Goal: Transaction & Acquisition: Obtain resource

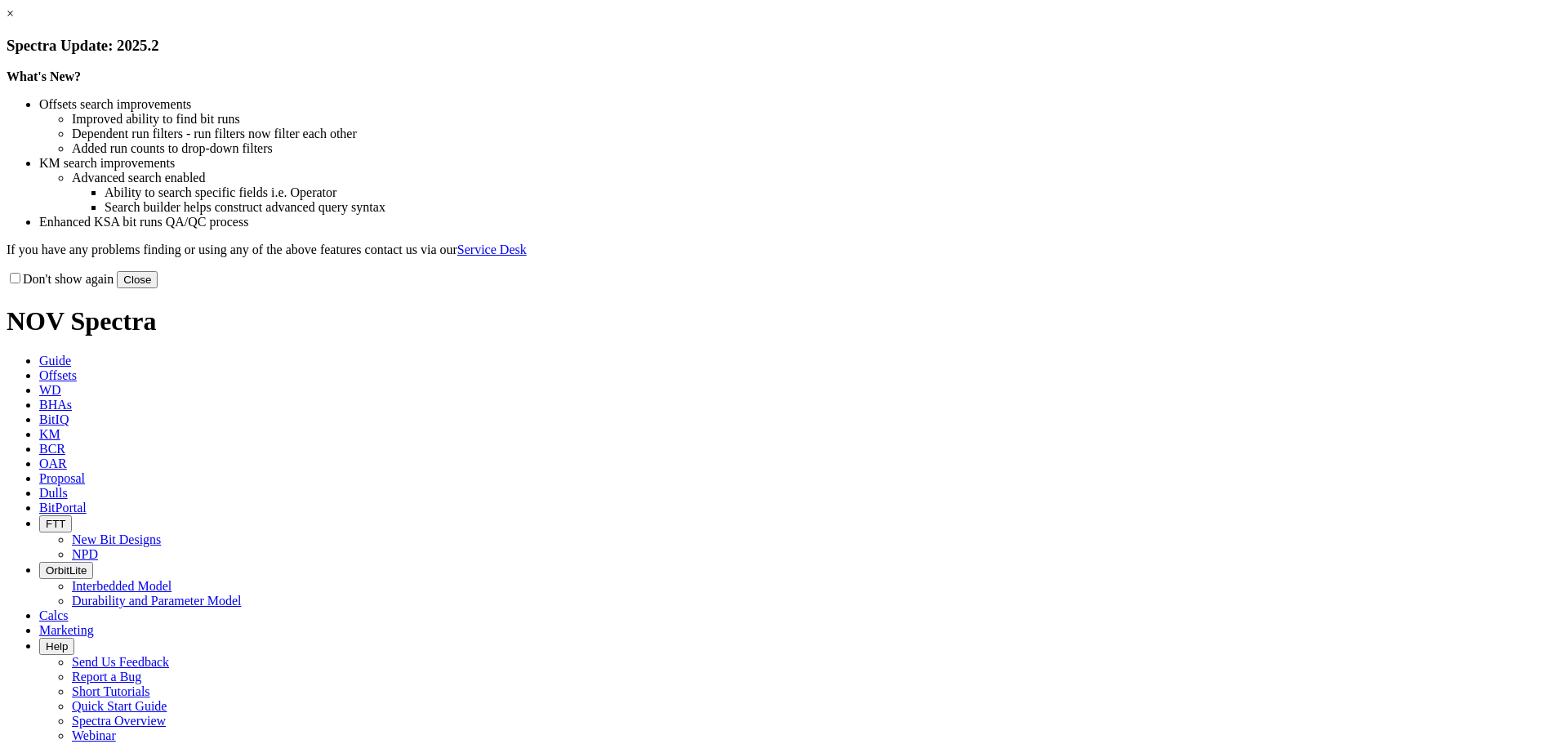
click at [158, 288] on button "Close" at bounding box center [137, 280] width 41 height 17
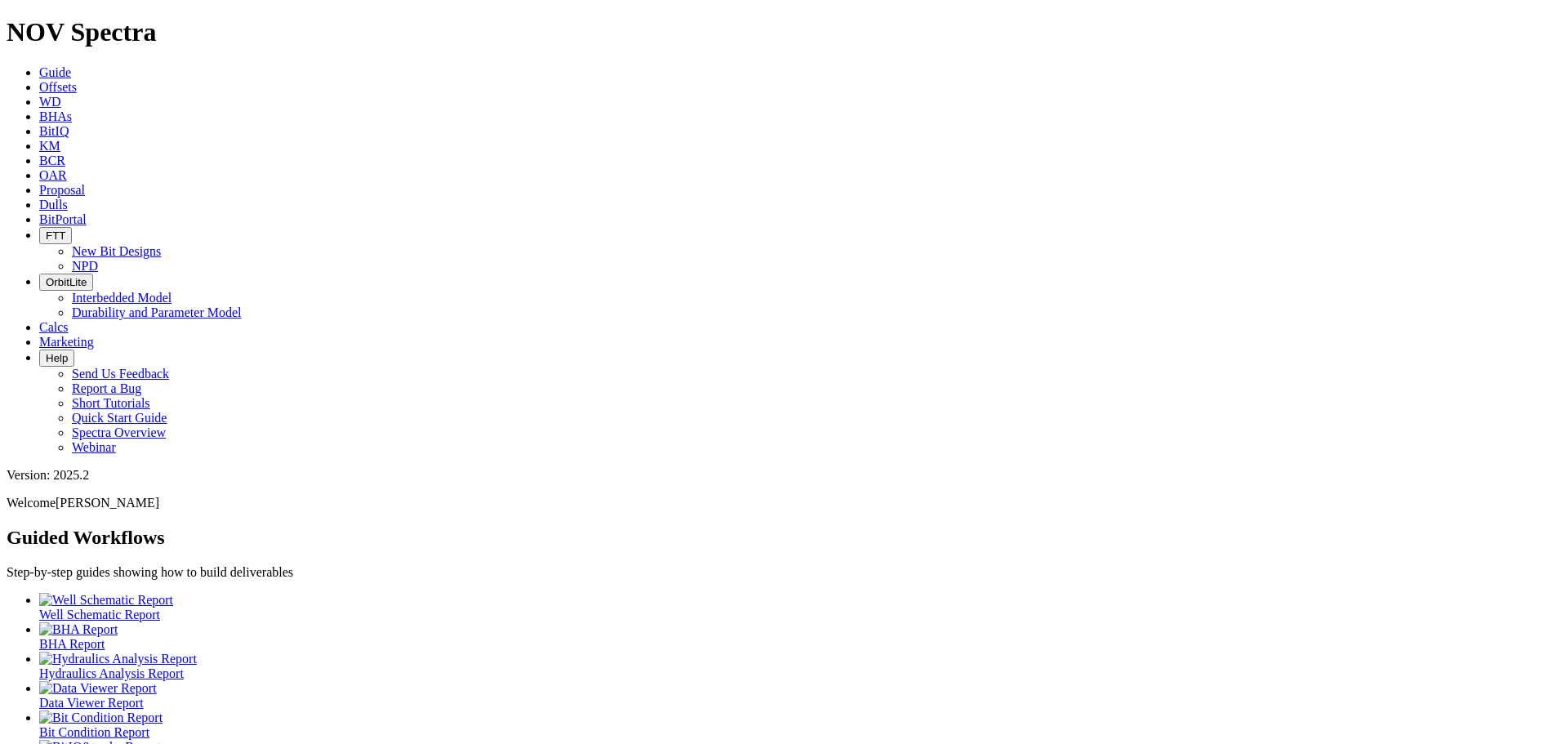
click at [39, 80] on icon at bounding box center [39, 87] width 0 height 14
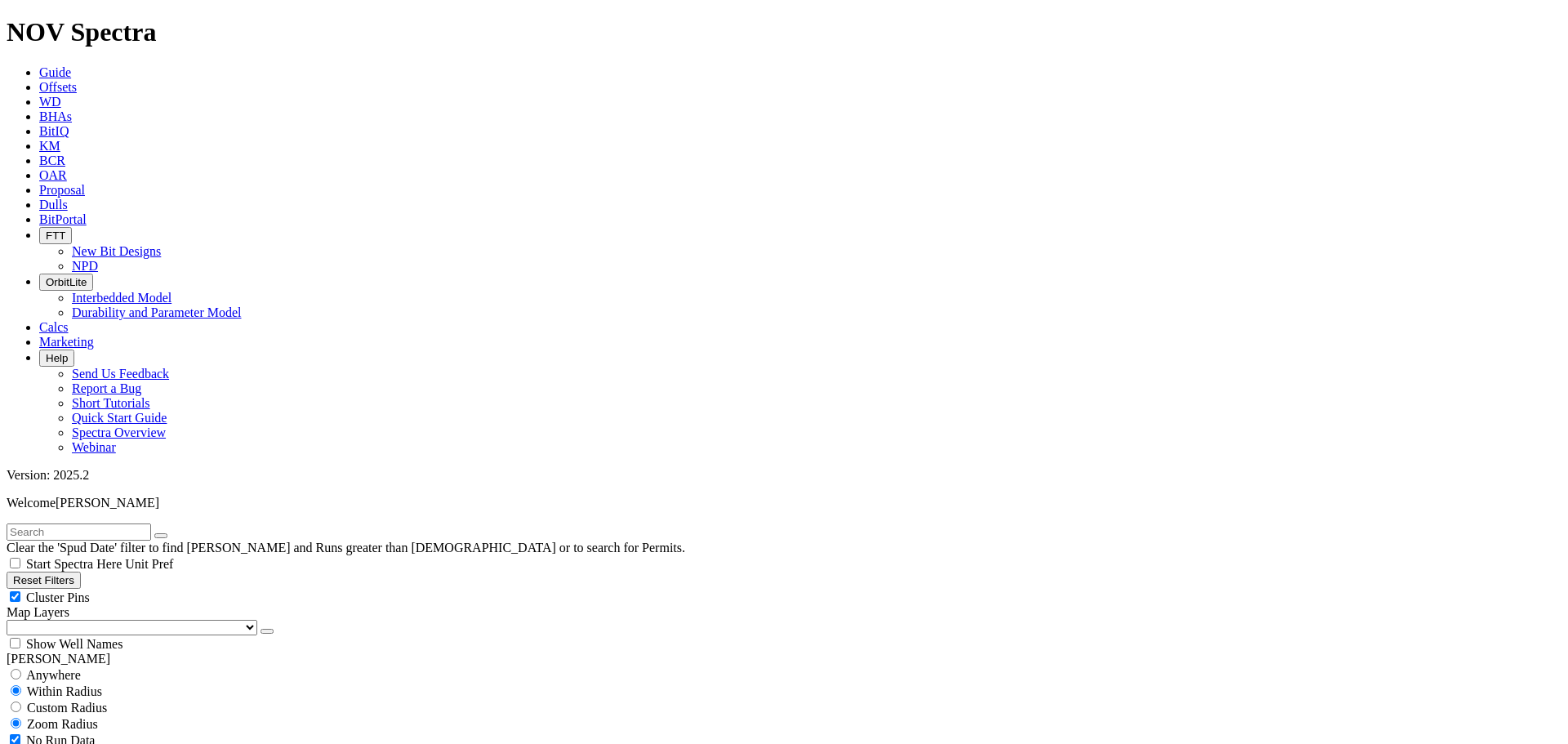
click at [67, 524] on input "text" at bounding box center [78, 532] width 145 height 17
type input "3-26-71-07w6"
click at [177, 536] on icon "submit" at bounding box center [177, 536] width 0 height 0
drag, startPoint x: 113, startPoint y: 64, endPoint x: 0, endPoint y: 60, distance: 113.1
click at [7, 524] on form "3-26-71-07w6" at bounding box center [784, 532] width 1555 height 17
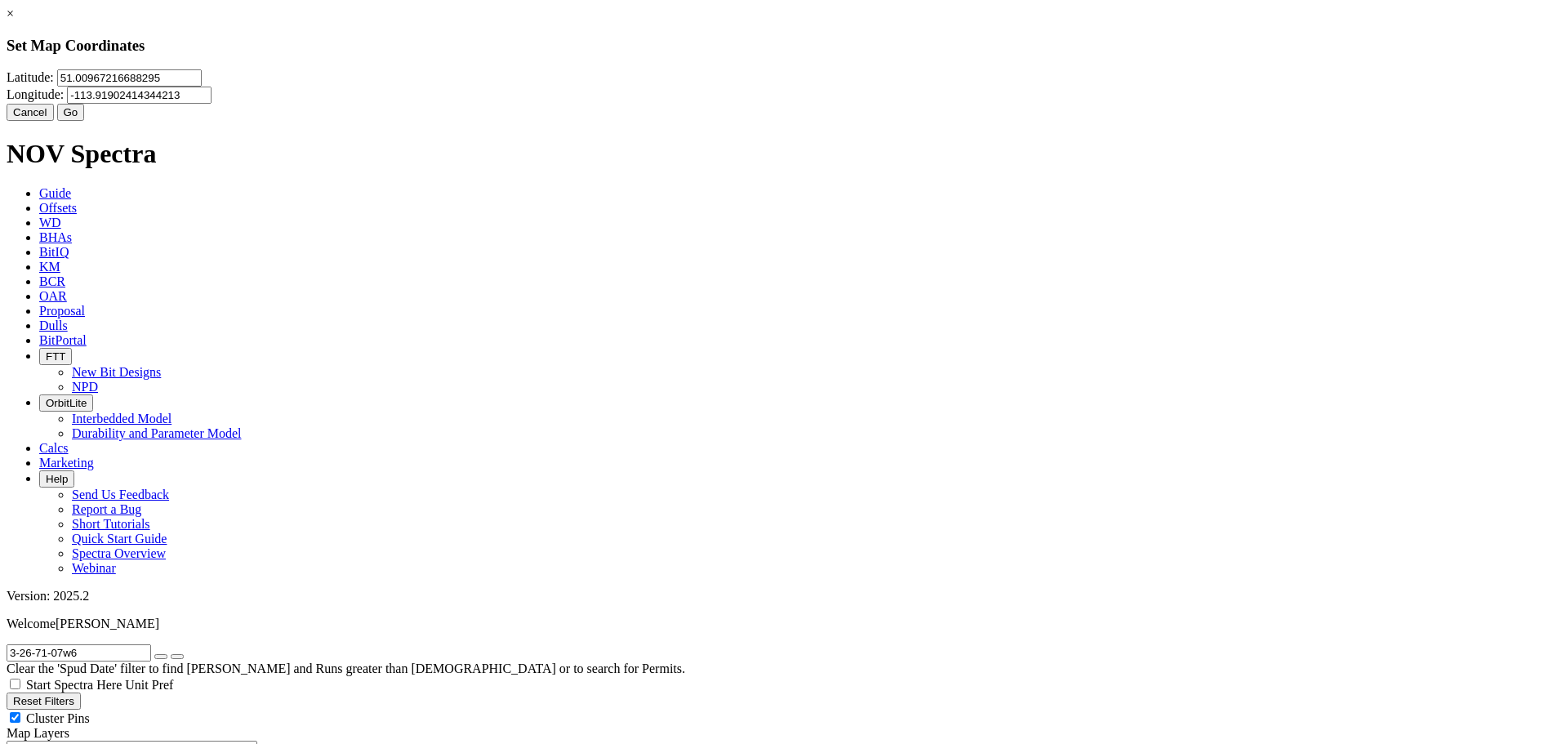
drag, startPoint x: 719, startPoint y: 101, endPoint x: 406, endPoint y: 123, distance: 313.8
click at [386, 121] on div "× Set Map Coordinates [GEOGRAPHIC_DATA] Cancel Go" at bounding box center [784, 63] width 1555 height 114
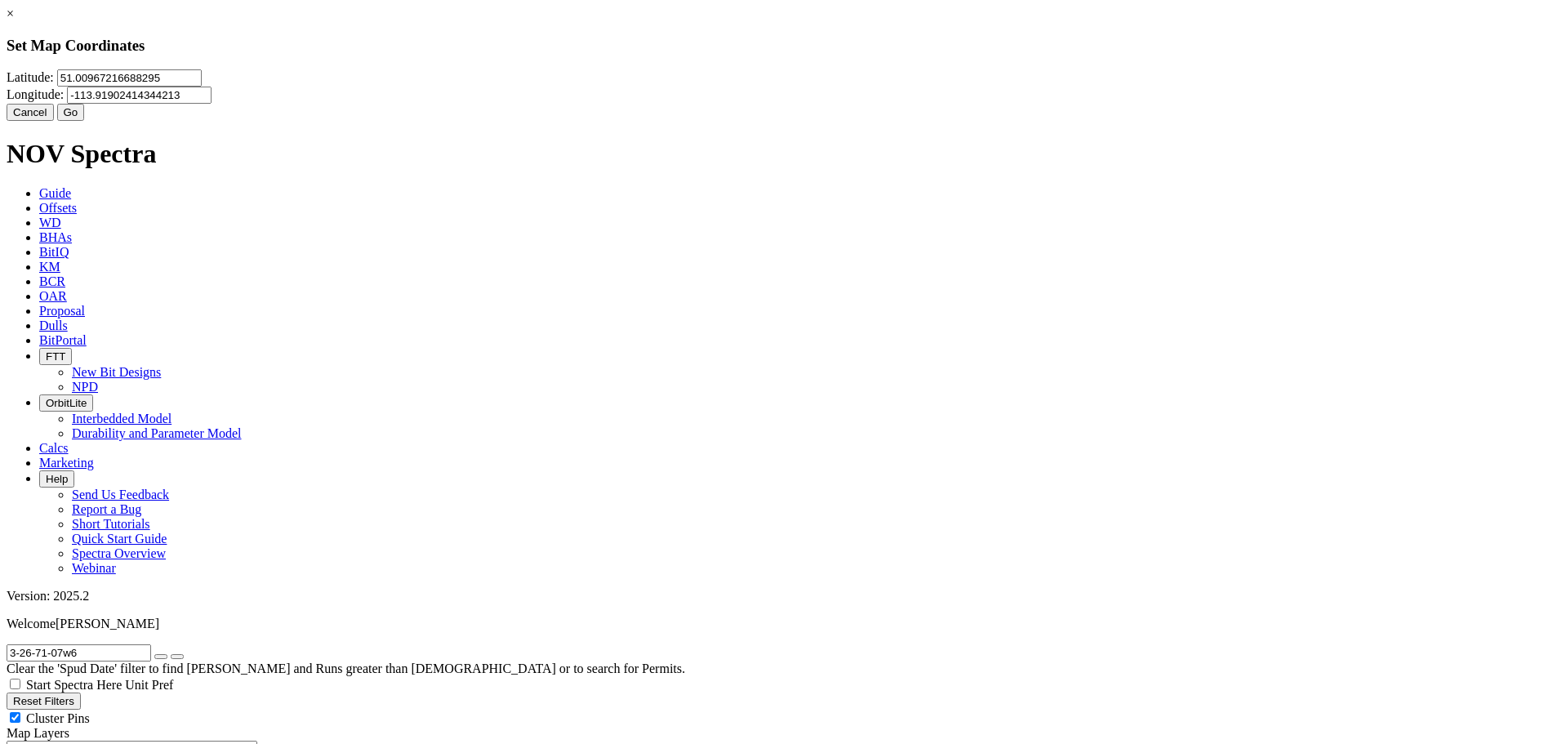
drag, startPoint x: 929, startPoint y: 100, endPoint x: 707, endPoint y: 104, distance: 222.0
click at [707, 103] on div "[GEOGRAPHIC_DATA]" at bounding box center [784, 87] width 1555 height 34
paste input "number"
drag, startPoint x: 725, startPoint y: 108, endPoint x: 470, endPoint y: 107, distance: 255.0
click at [475, 111] on div "× Set Map Coordinates Latitude: 51.00967216688295 Longitude: Cancel Go" at bounding box center [784, 63] width 1555 height 114
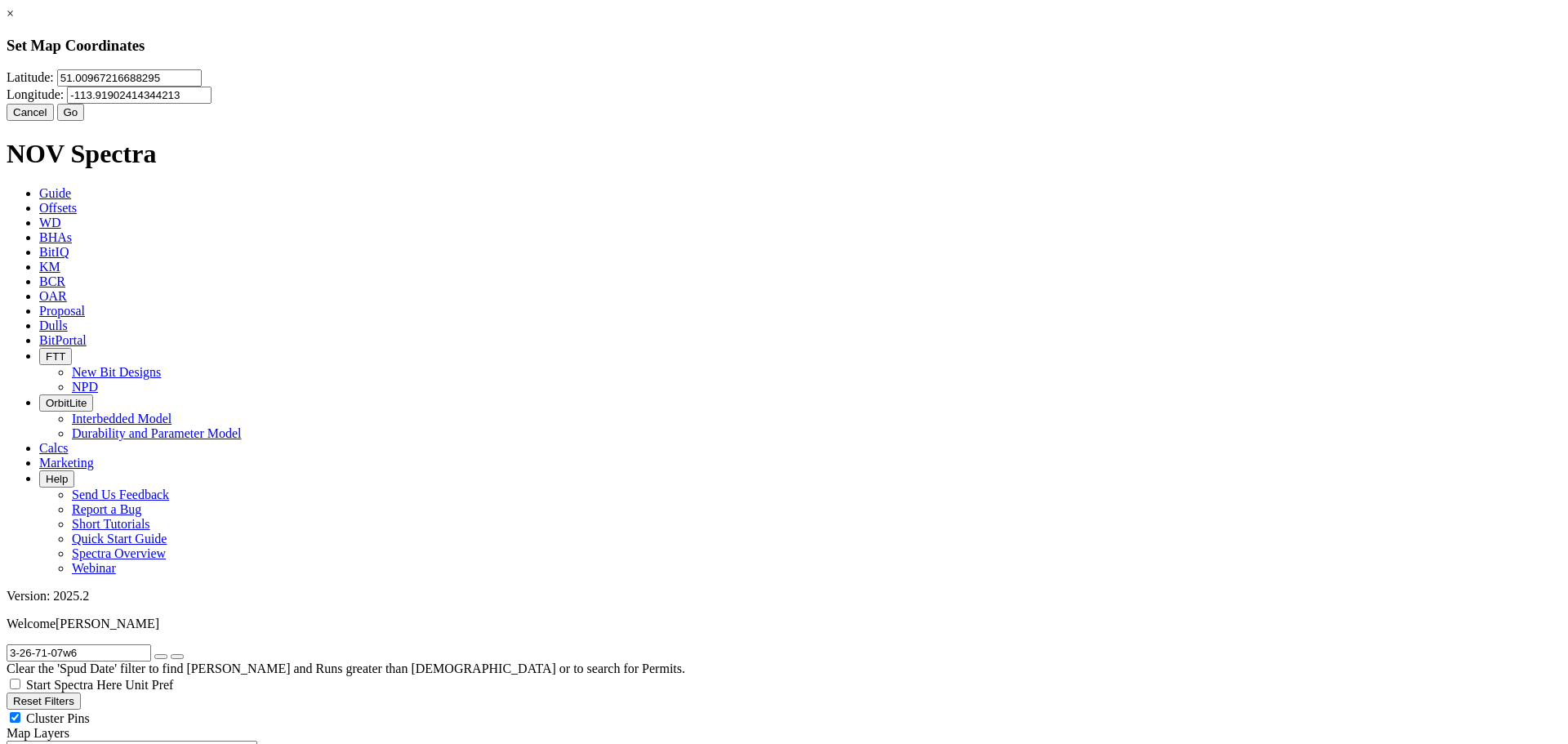
drag, startPoint x: 930, startPoint y: 102, endPoint x: 721, endPoint y: 108, distance: 209.1
click at [721, 103] on div "[GEOGRAPHIC_DATA]" at bounding box center [784, 87] width 1555 height 34
paste input "number"
click at [202, 86] on input "51.00967216688295" at bounding box center [129, 79] width 145 height 17
type input "5"
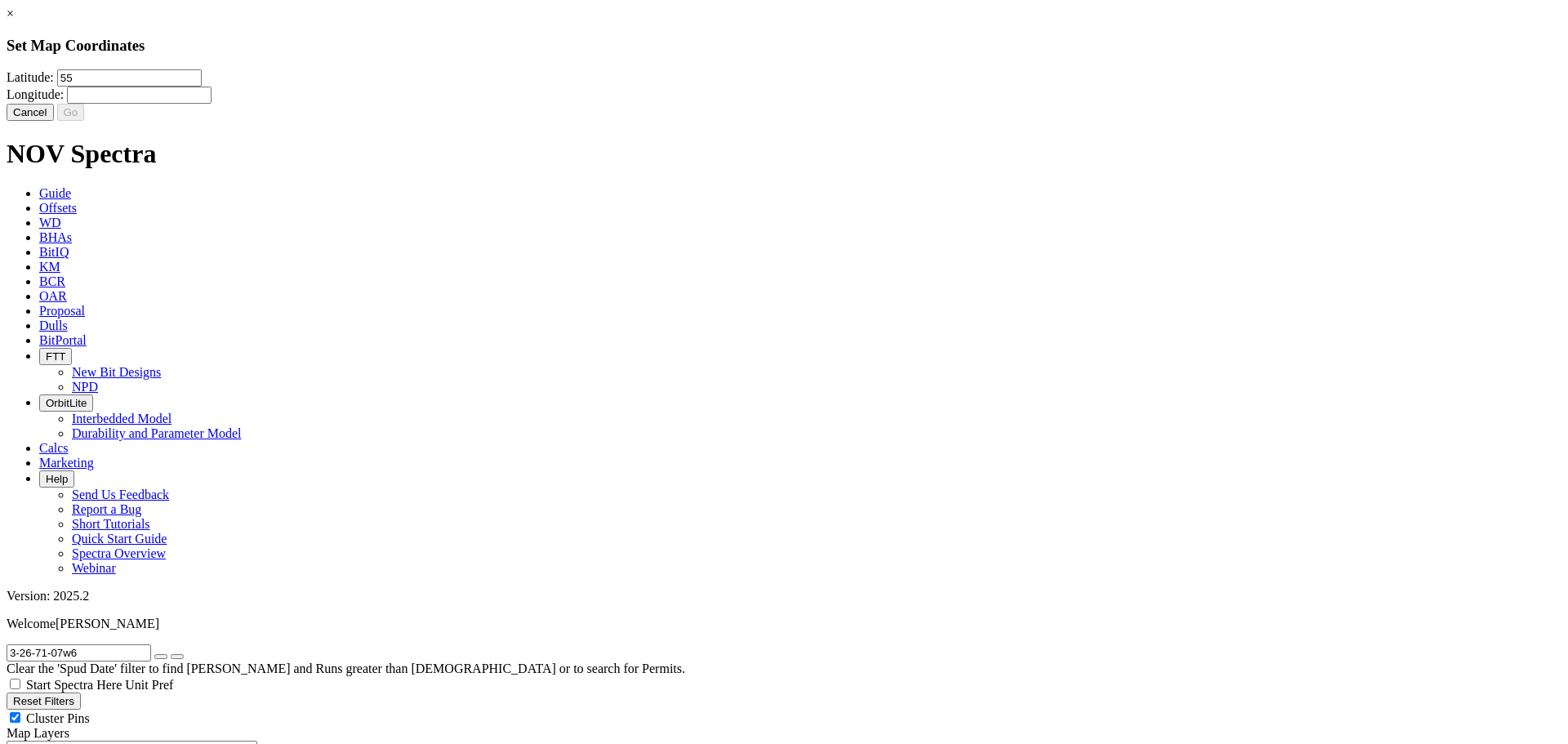
type input "5"
paste input "55.172373"
drag, startPoint x: 692, startPoint y: 97, endPoint x: 619, endPoint y: 112, distance: 74.5
click at [202, 86] on input "Latitude:" at bounding box center [129, 79] width 145 height 17
type input "55.172373"
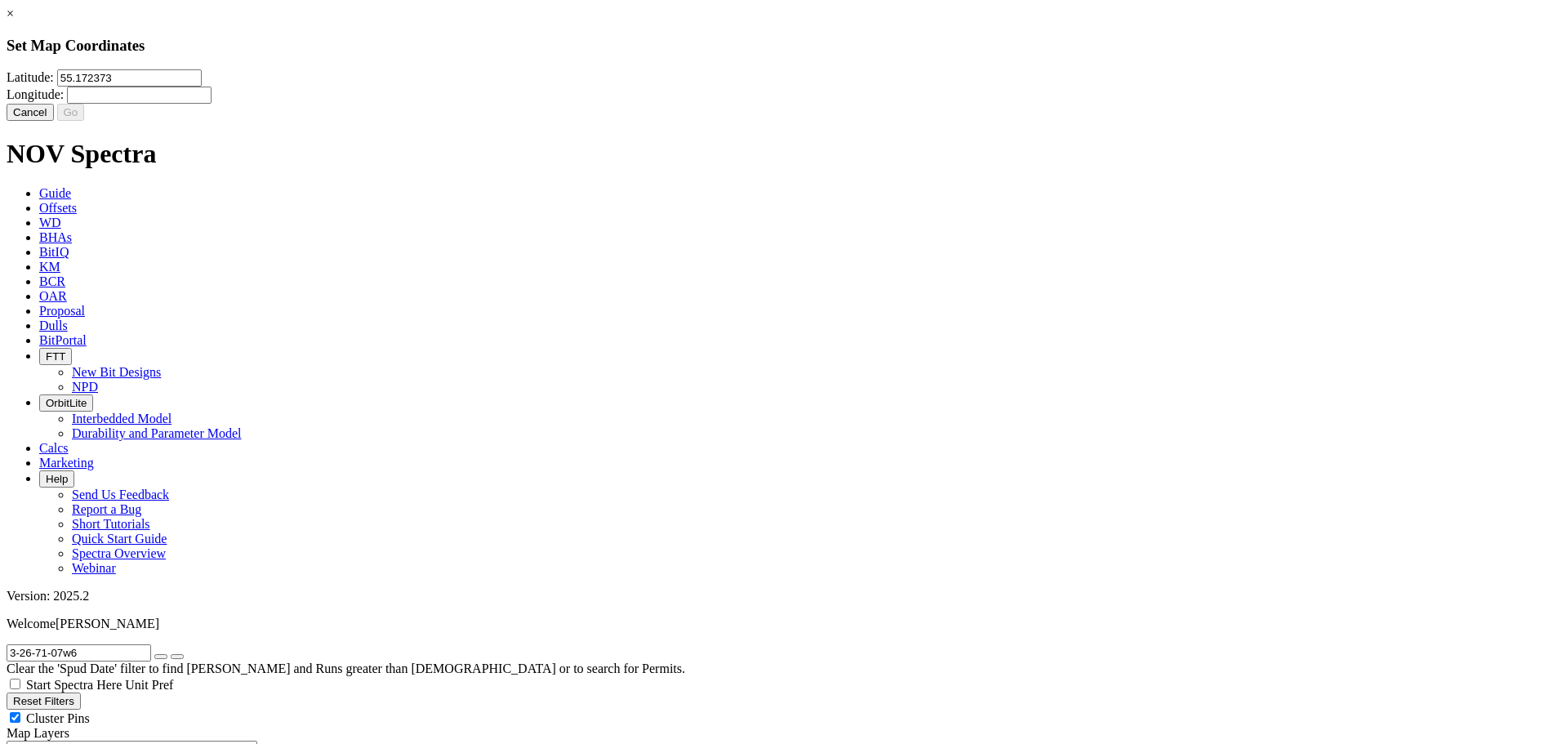
drag, startPoint x: 859, startPoint y: 104, endPoint x: 734, endPoint y: 104, distance: 125.0
click at [734, 103] on div "Latitude: 55.172373 Longitude:" at bounding box center [784, 87] width 1555 height 34
click at [212, 103] on input "-118965028" at bounding box center [139, 95] width 145 height 17
type input "-118.965028"
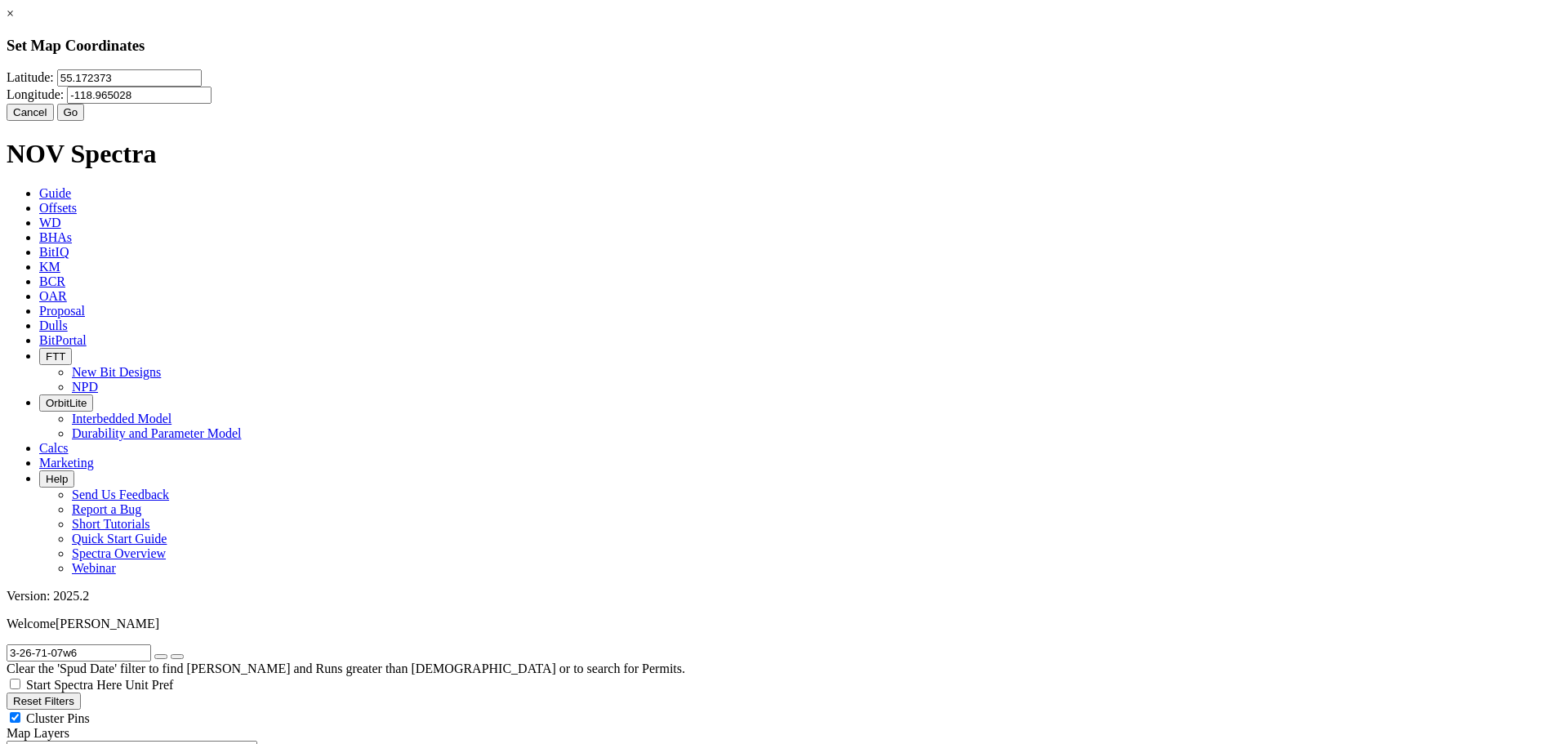
click at [85, 121] on button "Go" at bounding box center [71, 112] width 28 height 17
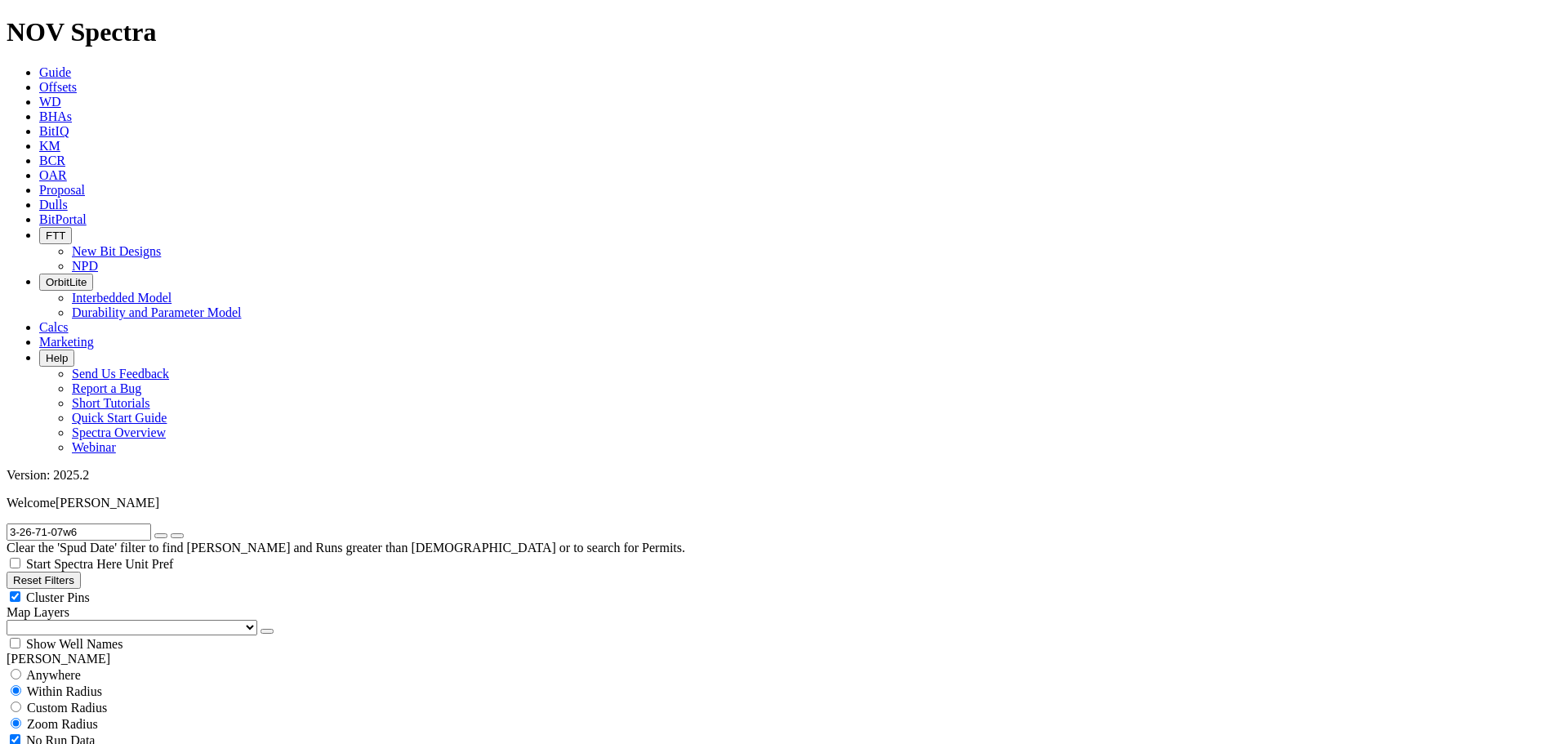
drag, startPoint x: 126, startPoint y: 77, endPoint x: 0, endPoint y: 71, distance: 126.1
click at [7, 524] on form "3-26-71-07w6" at bounding box center [784, 532] width 1555 height 17
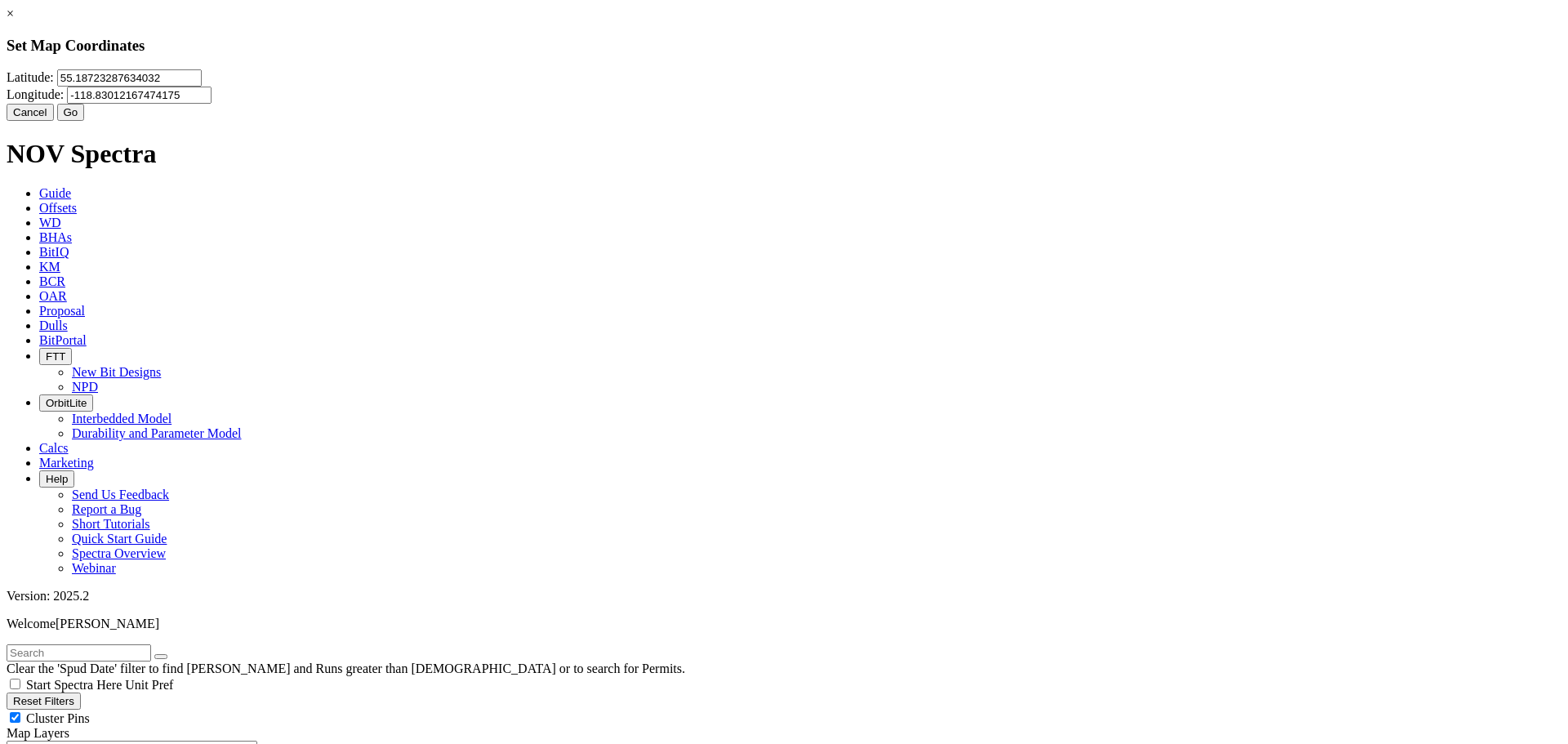
click at [85, 121] on button "Go" at bounding box center [71, 112] width 28 height 17
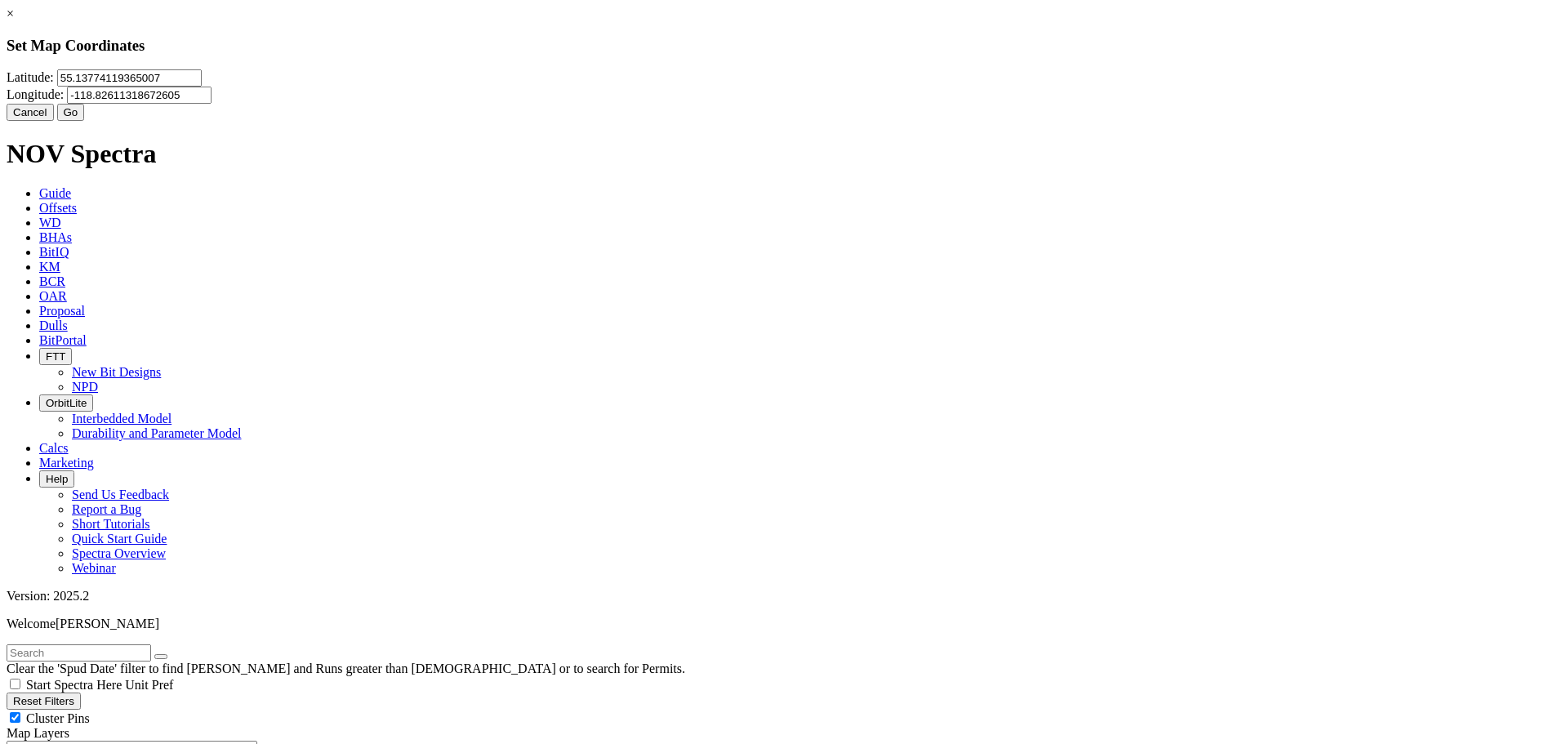
click at [85, 121] on button "Go" at bounding box center [71, 112] width 28 height 17
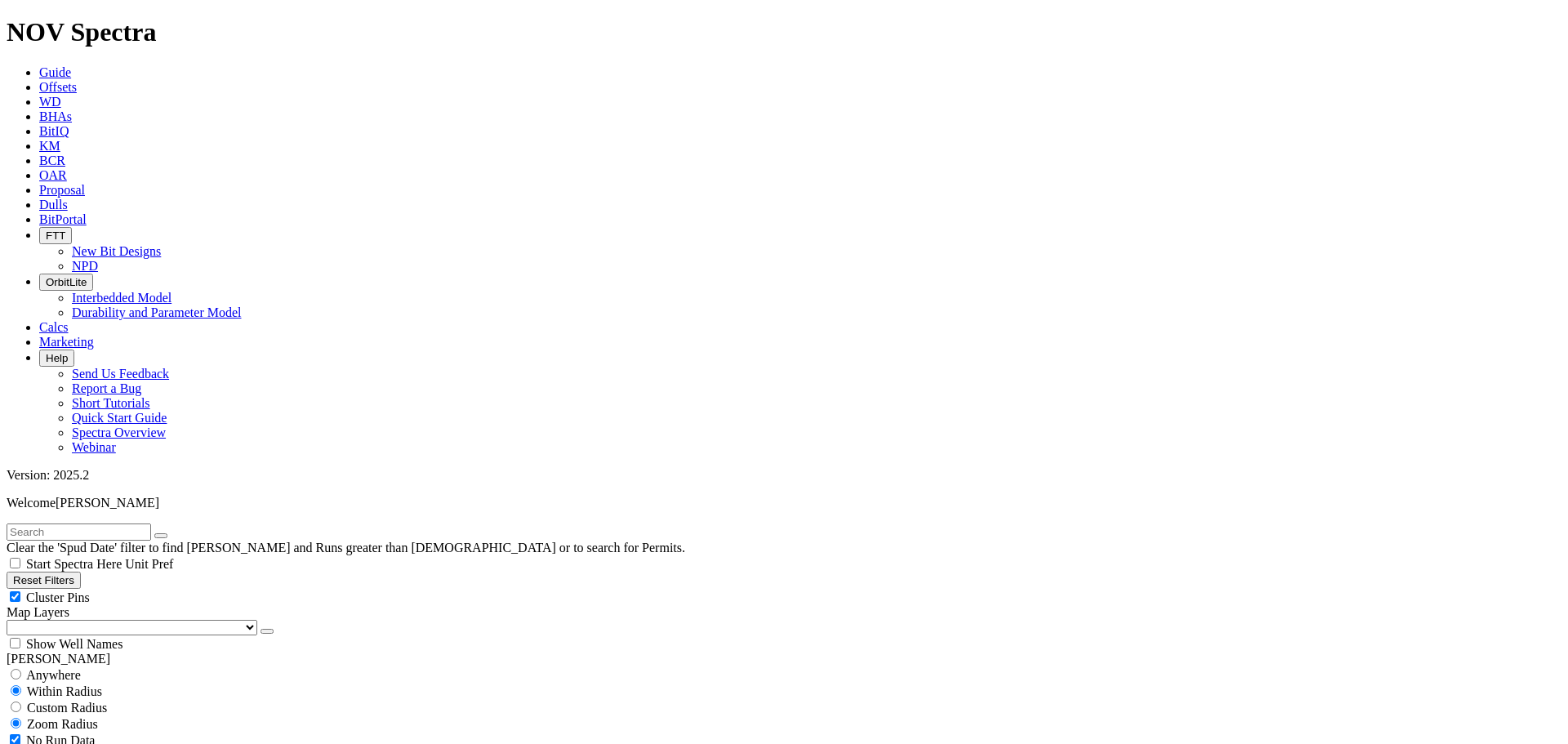
click at [169, 715] on div "Zoom Radius" at bounding box center [784, 723] width 1555 height 16
click at [102, 685] on span "Within Radius" at bounding box center [64, 691] width 75 height 14
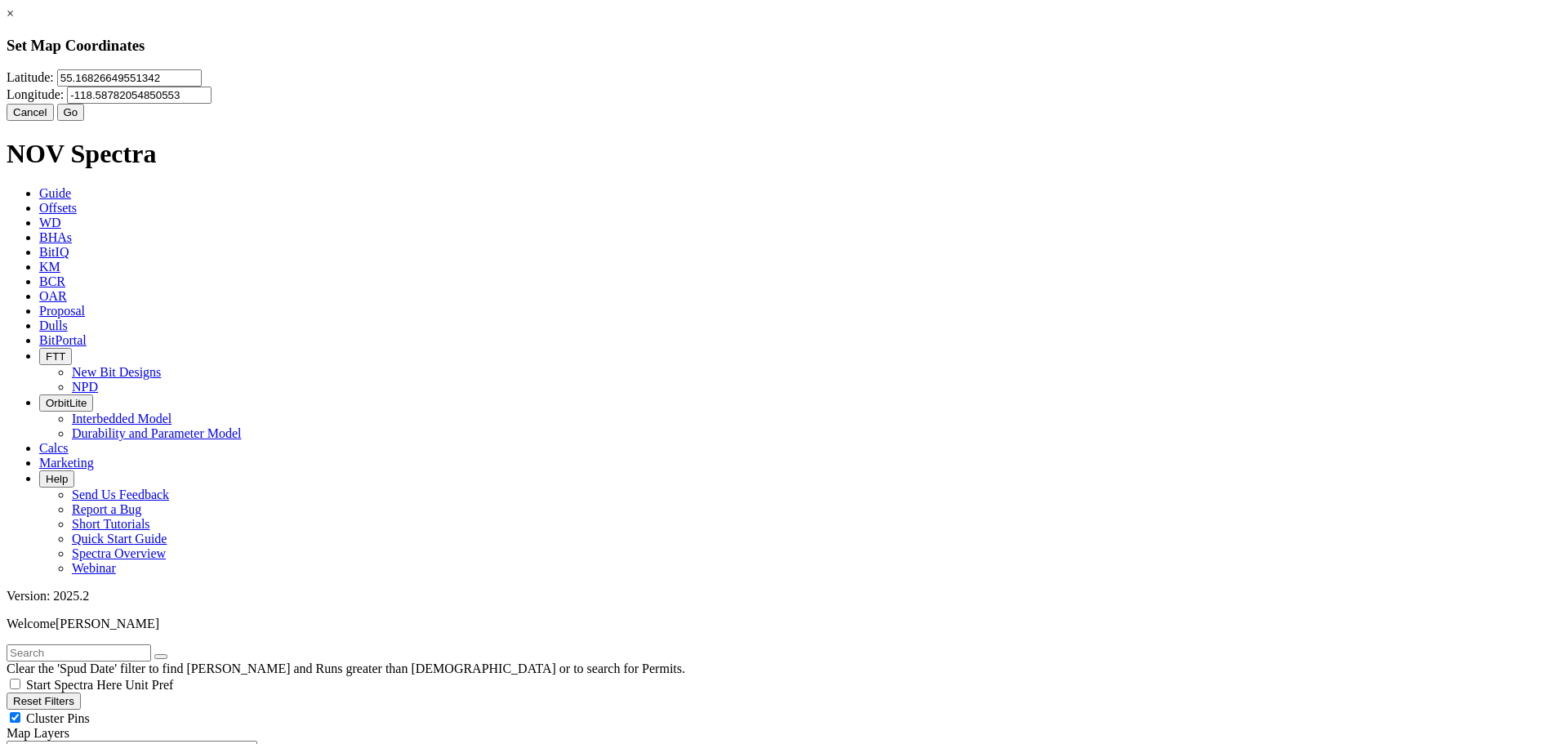
click at [85, 121] on button "Go" at bounding box center [71, 112] width 28 height 17
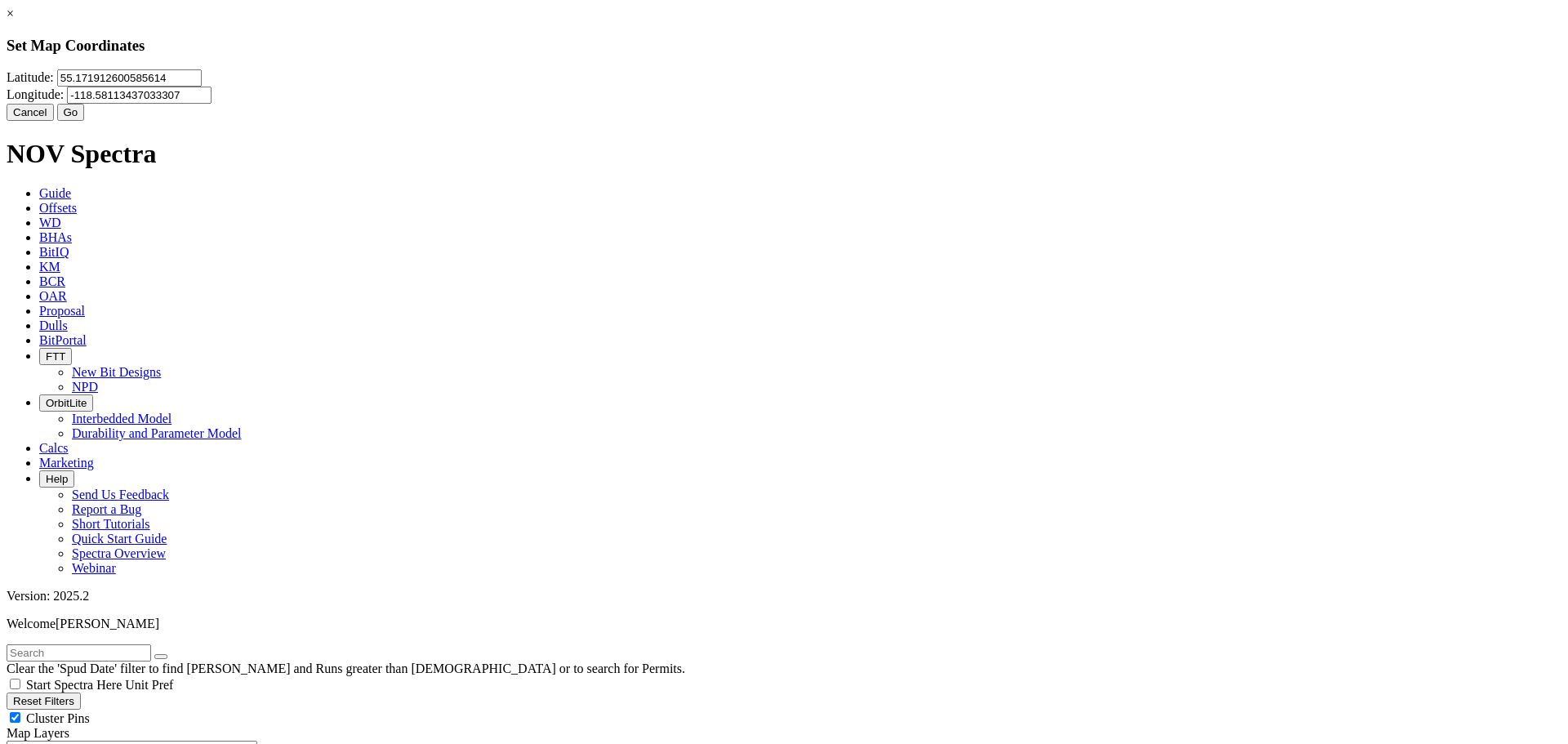
click at [85, 121] on button "Go" at bounding box center [71, 112] width 28 height 17
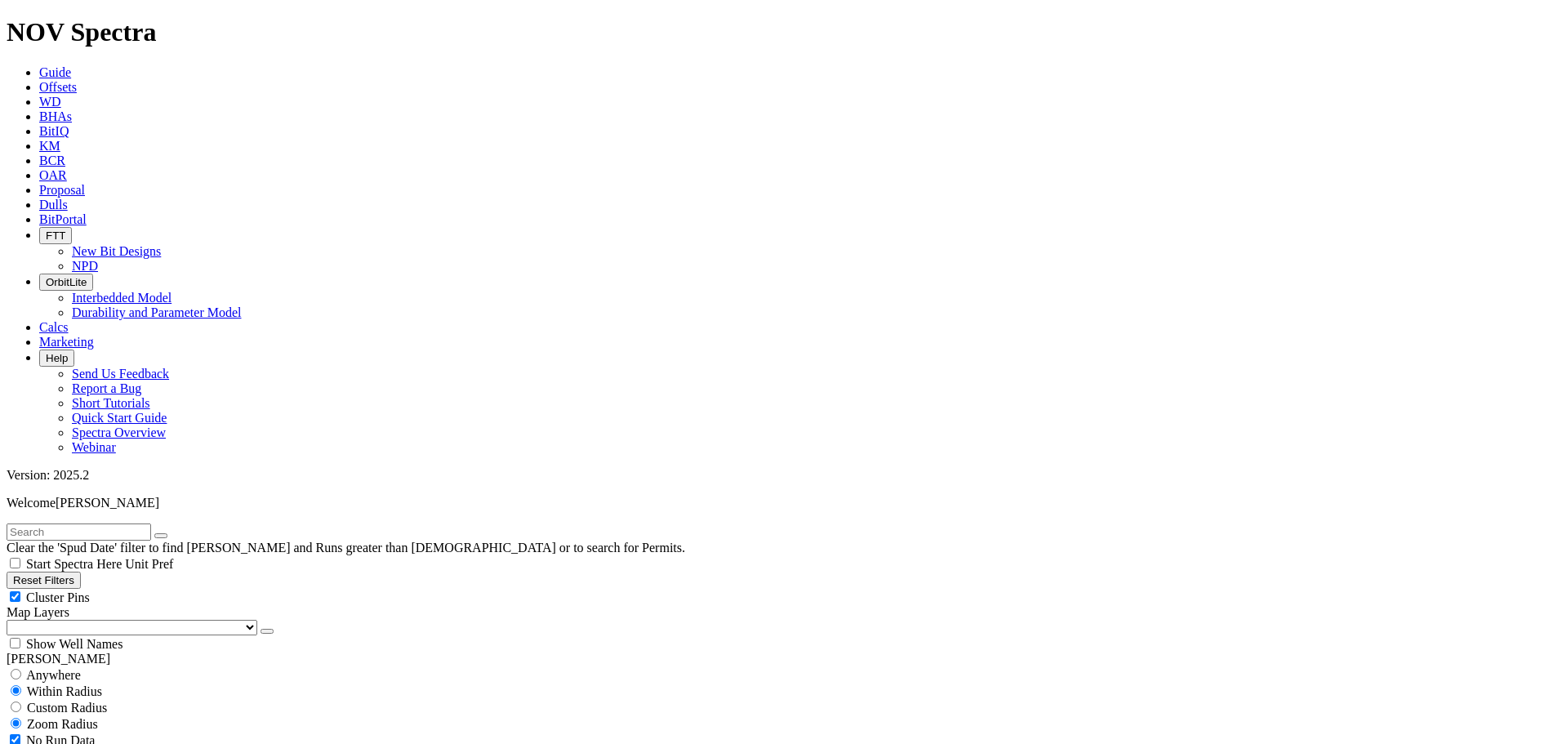
type input "[DATE]"
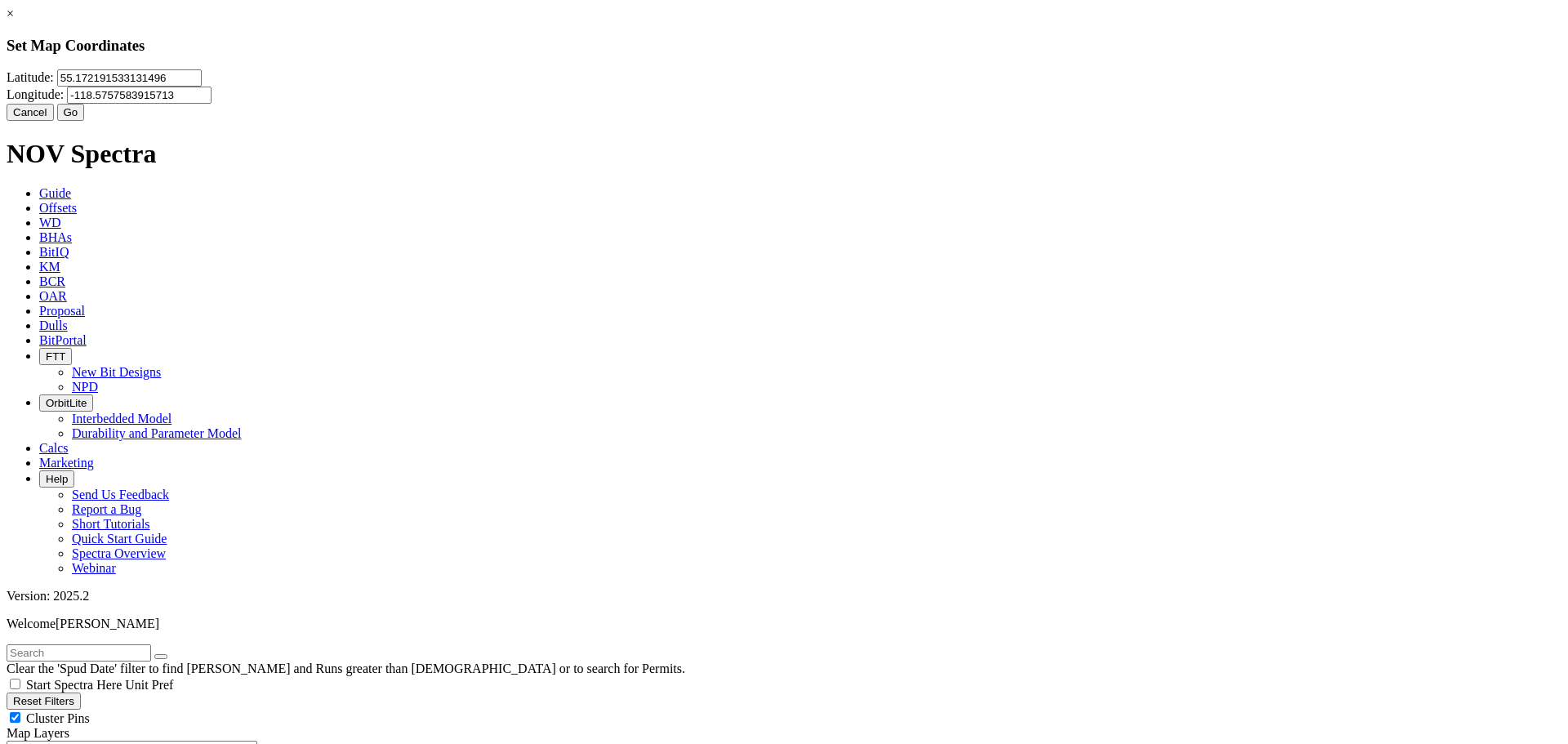
drag, startPoint x: 873, startPoint y: 102, endPoint x: 809, endPoint y: 102, distance: 64.0
click at [212, 102] on input "-118.5757583915713" at bounding box center [139, 95] width 145 height 17
click at [212, 101] on input "-118.5757583915713" at bounding box center [139, 95] width 145 height 17
drag, startPoint x: 942, startPoint y: 101, endPoint x: 754, endPoint y: 103, distance: 188.0
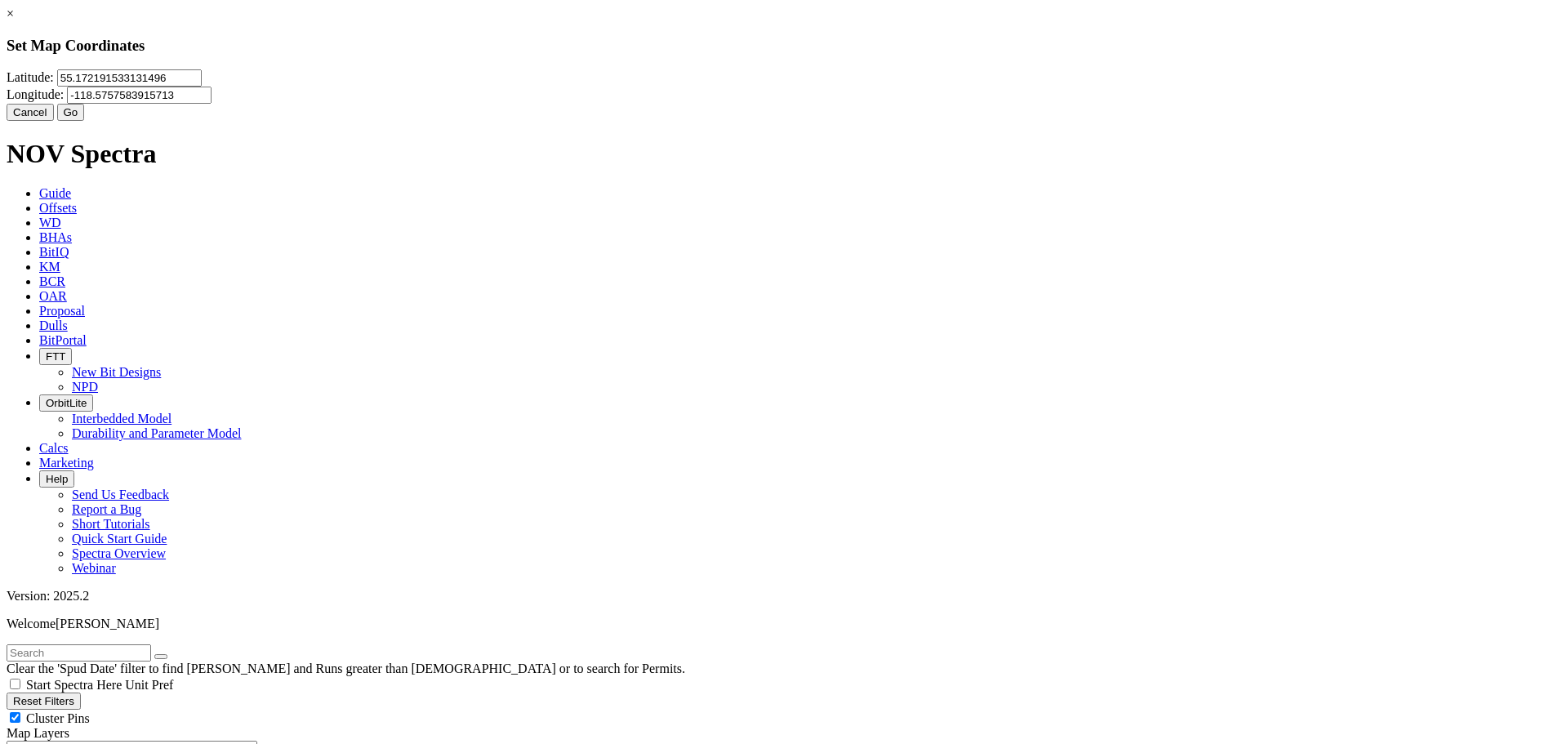
click at [754, 103] on div "[GEOGRAPHIC_DATA]" at bounding box center [784, 87] width 1555 height 34
paste input "number"
click at [212, 102] on input "Longitude:" at bounding box center [139, 95] width 145 height 17
drag, startPoint x: 857, startPoint y: 105, endPoint x: 758, endPoint y: 102, distance: 99.0
click at [758, 102] on div "Latitude: 55.172191533131496 Longitude:" at bounding box center [784, 87] width 1555 height 34
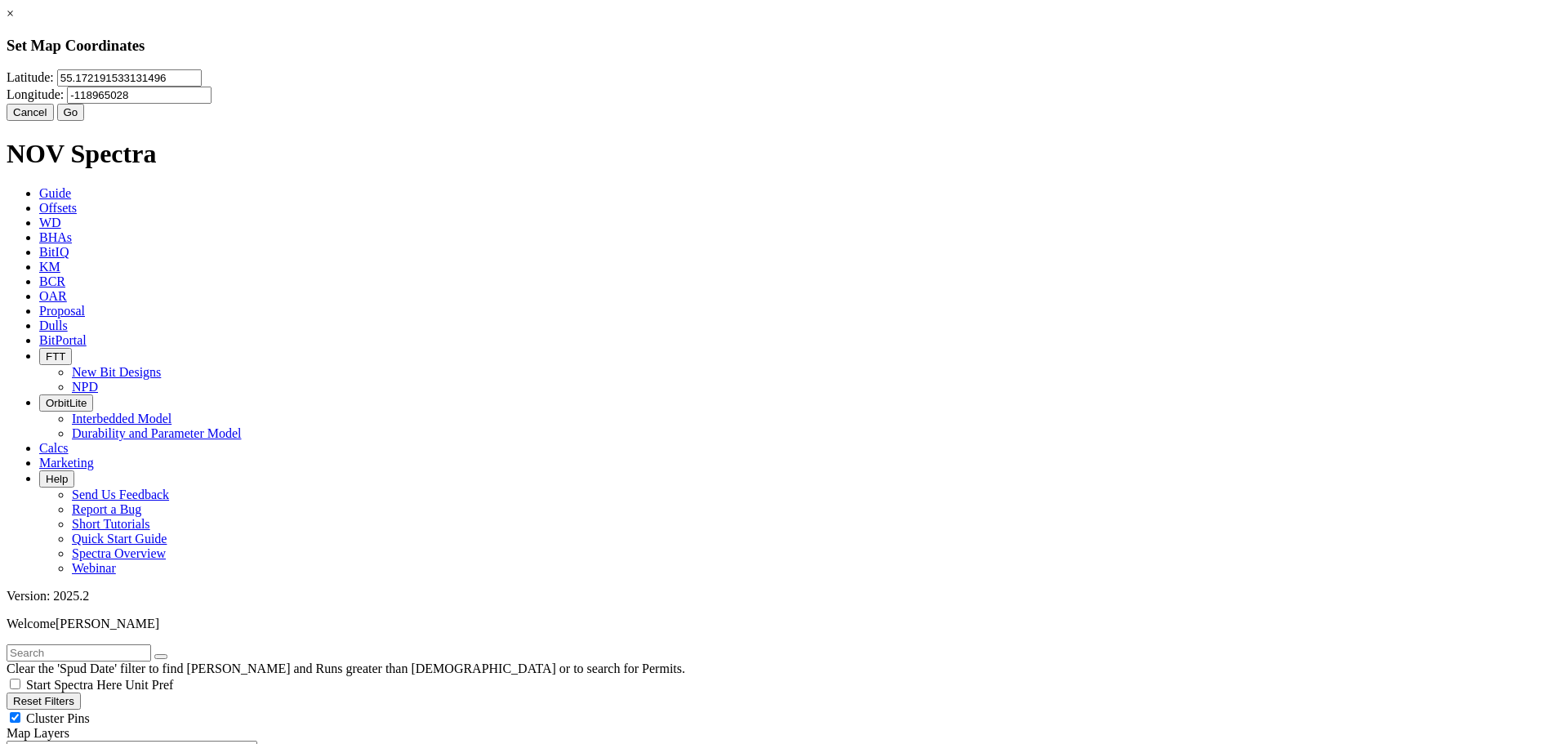
type input "-118965028"
drag, startPoint x: 680, startPoint y: 102, endPoint x: 489, endPoint y: 102, distance: 191.0
click at [489, 102] on div "× Set Map Coordinates [GEOGRAPHIC_DATA] Cancel Go" at bounding box center [784, 63] width 1555 height 114
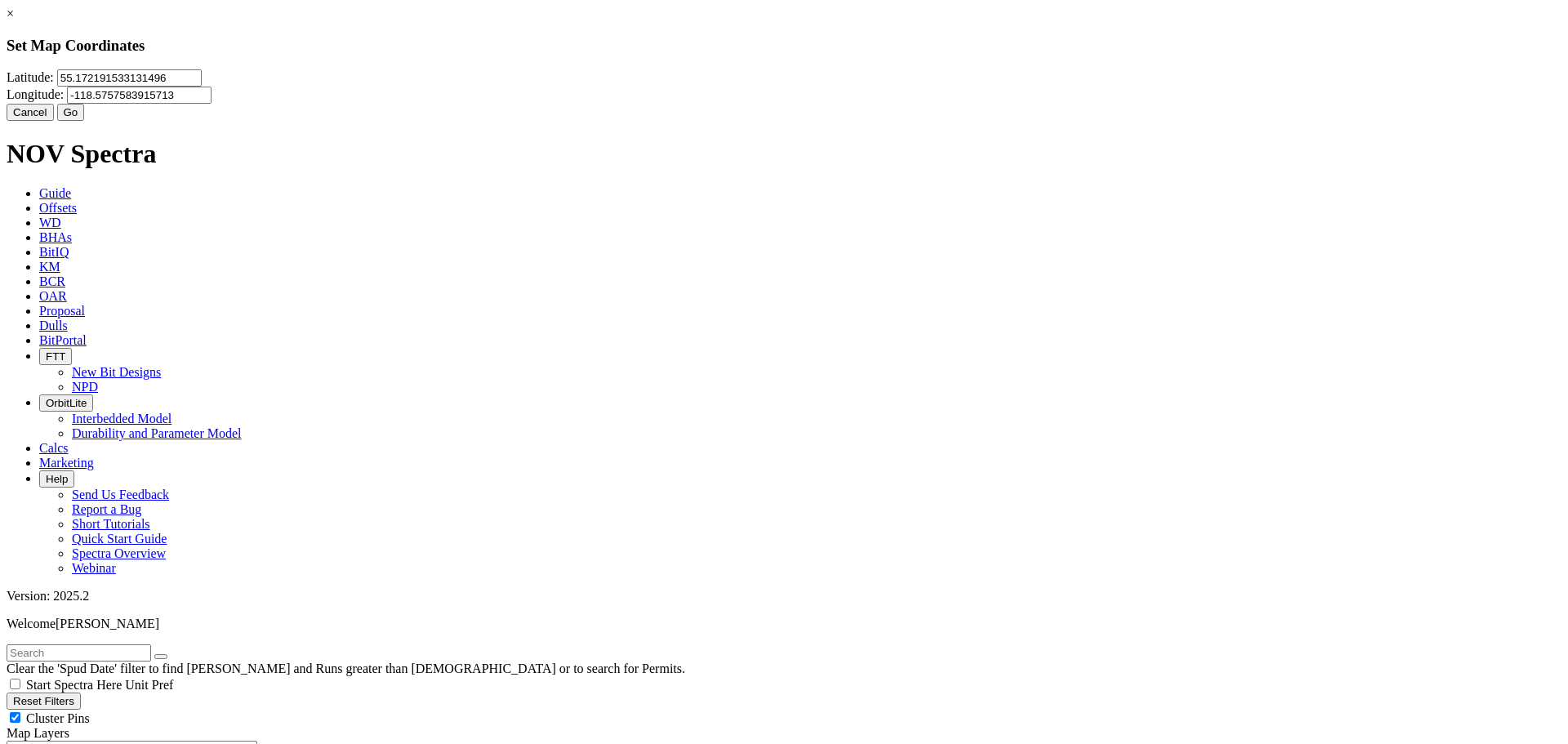
drag, startPoint x: 714, startPoint y: 102, endPoint x: 492, endPoint y: 103, distance: 222.0
click at [492, 103] on div "× Set Map Coordinates [GEOGRAPHIC_DATA] Cancel Go" at bounding box center [784, 63] width 1555 height 114
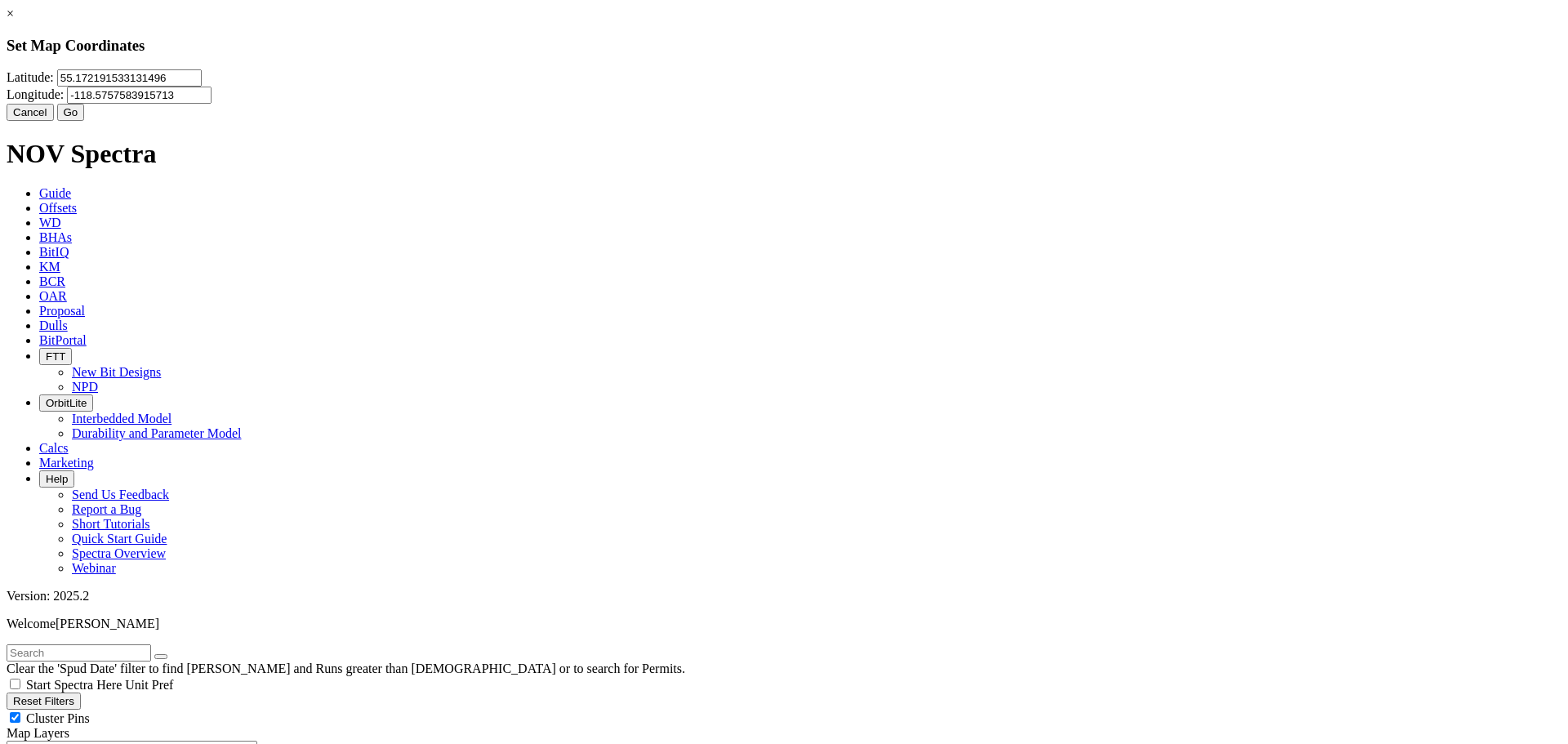
click at [202, 86] on input "55.172191533131496" at bounding box center [129, 79] width 145 height 17
drag, startPoint x: 719, startPoint y: 107, endPoint x: 529, endPoint y: 102, distance: 190.1
click at [529, 102] on div "× Set Map Coordinates [GEOGRAPHIC_DATA] Cancel Go" at bounding box center [784, 63] width 1555 height 114
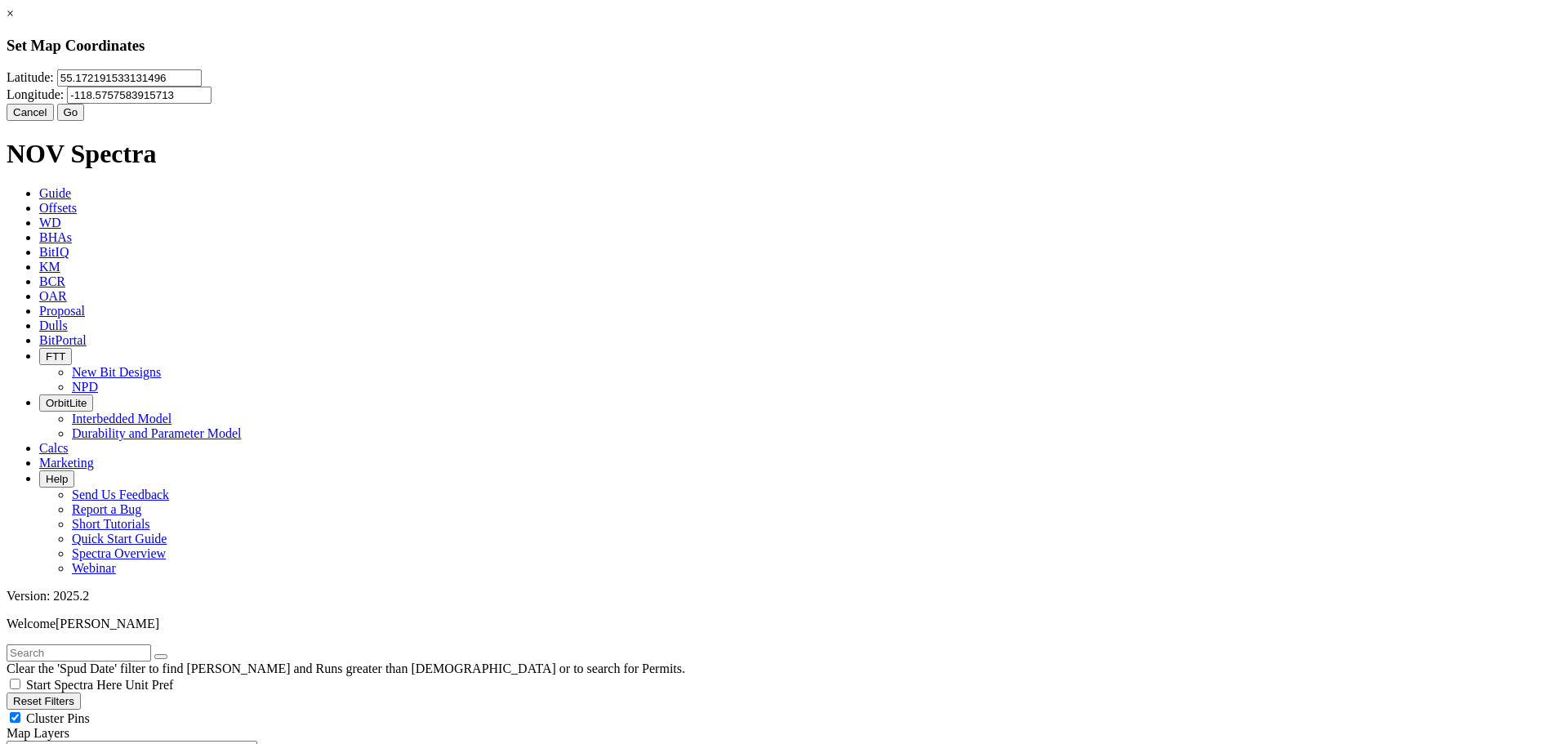
drag, startPoint x: 957, startPoint y: 101, endPoint x: 801, endPoint y: 117, distance: 156.8
click at [749, 103] on div "[GEOGRAPHIC_DATA]" at bounding box center [784, 87] width 1555 height 34
paste input "55.17237"
type input "55.172373"
click at [85, 121] on button "Go" at bounding box center [71, 112] width 28 height 17
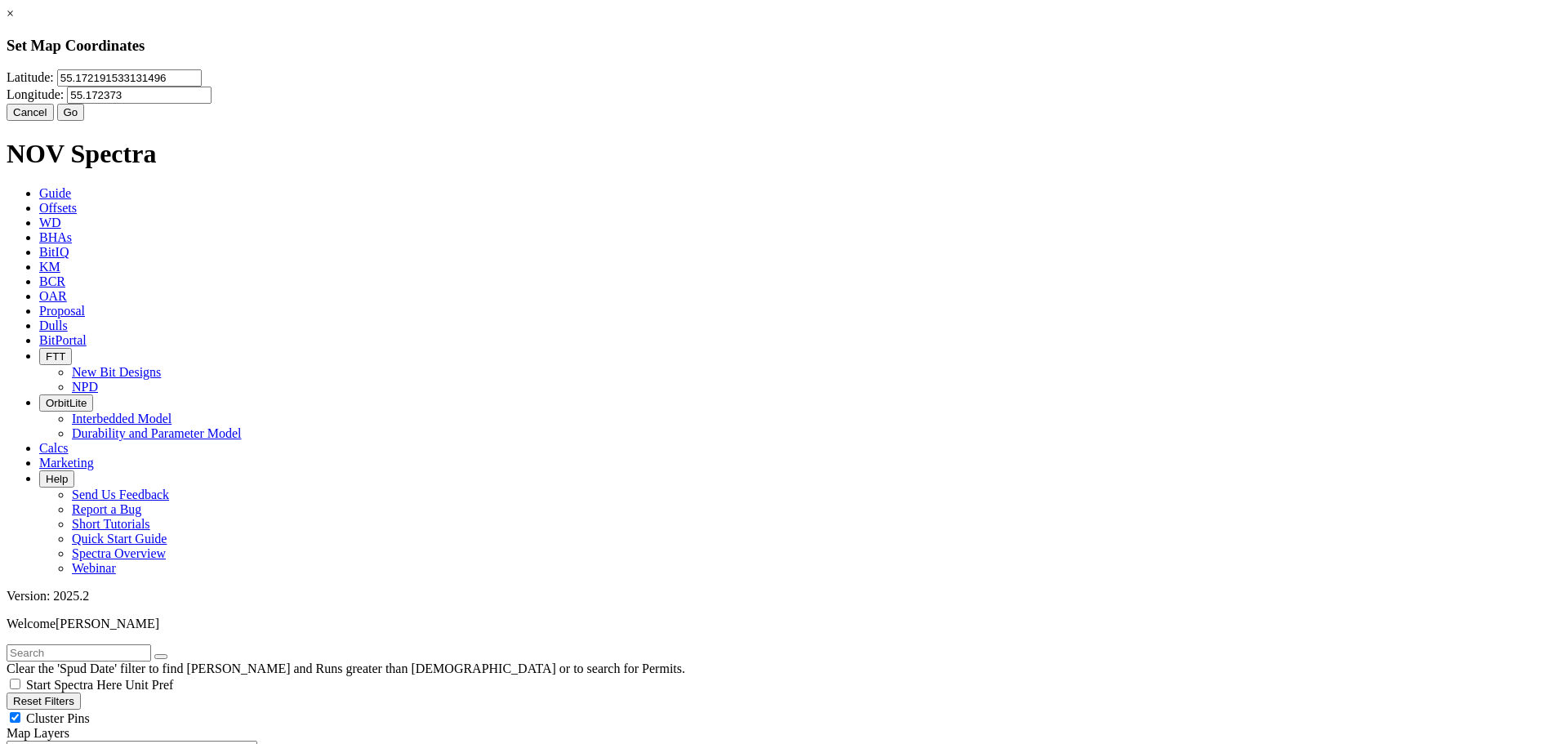
drag, startPoint x: 875, startPoint y: 111, endPoint x: 670, endPoint y: 108, distance: 205.0
click at [670, 103] on div "[GEOGRAPHIC_DATA]" at bounding box center [784, 87] width 1555 height 34
paste input "number"
drag, startPoint x: 676, startPoint y: 107, endPoint x: 488, endPoint y: 114, distance: 188.1
click at [488, 114] on div "× Set Map Coordinates Latitude: 55.172191533131496 Longitude: Cancel Go" at bounding box center [784, 63] width 1555 height 114
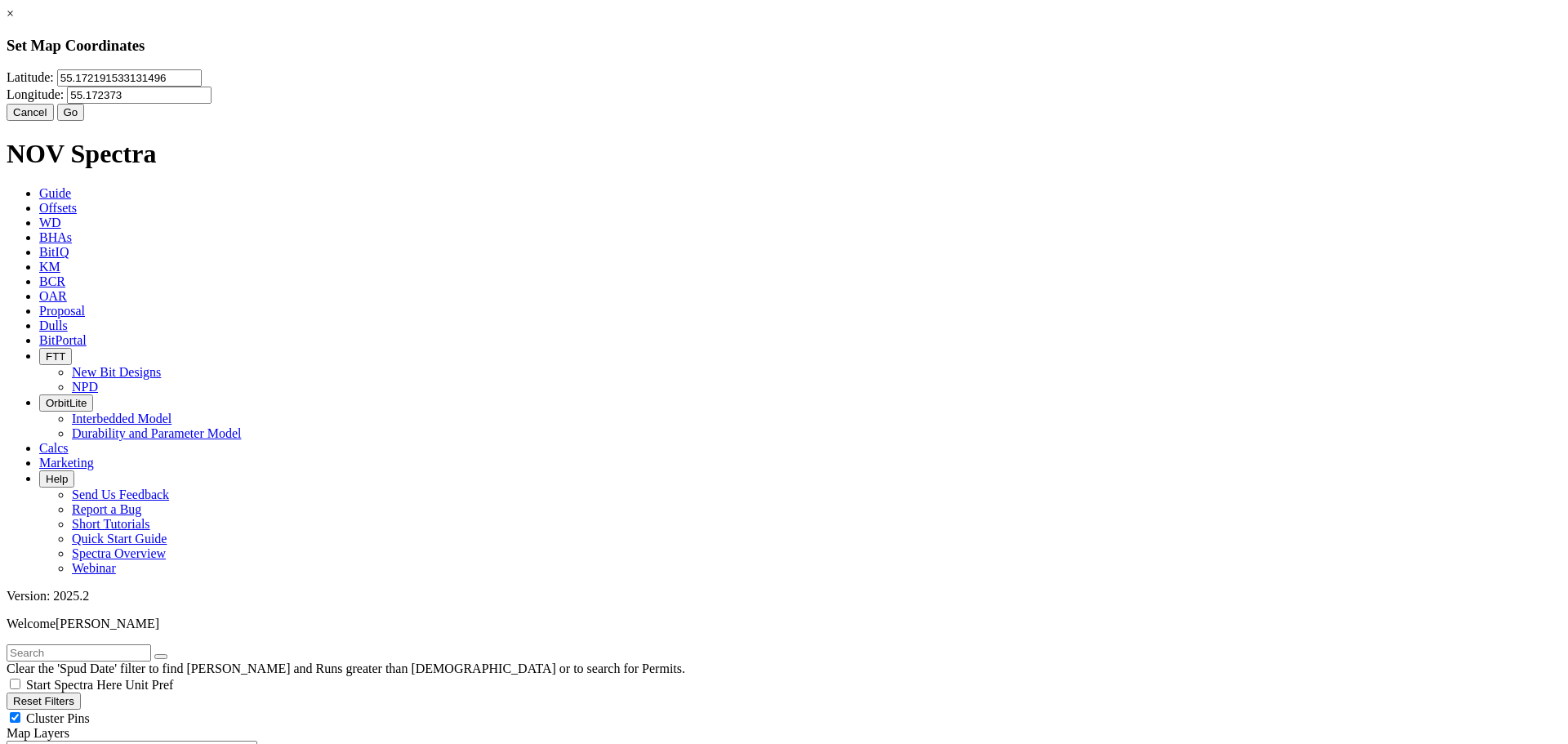
click at [202, 86] on input "55.172191533131496" at bounding box center [129, 79] width 145 height 17
drag, startPoint x: 784, startPoint y: 110, endPoint x: 698, endPoint y: 118, distance: 86.4
click at [698, 103] on div "[GEOGRAPHIC_DATA]" at bounding box center [784, 87] width 1555 height 34
paste input "number"
click at [202, 86] on input "55.172191533131496" at bounding box center [129, 79] width 145 height 17
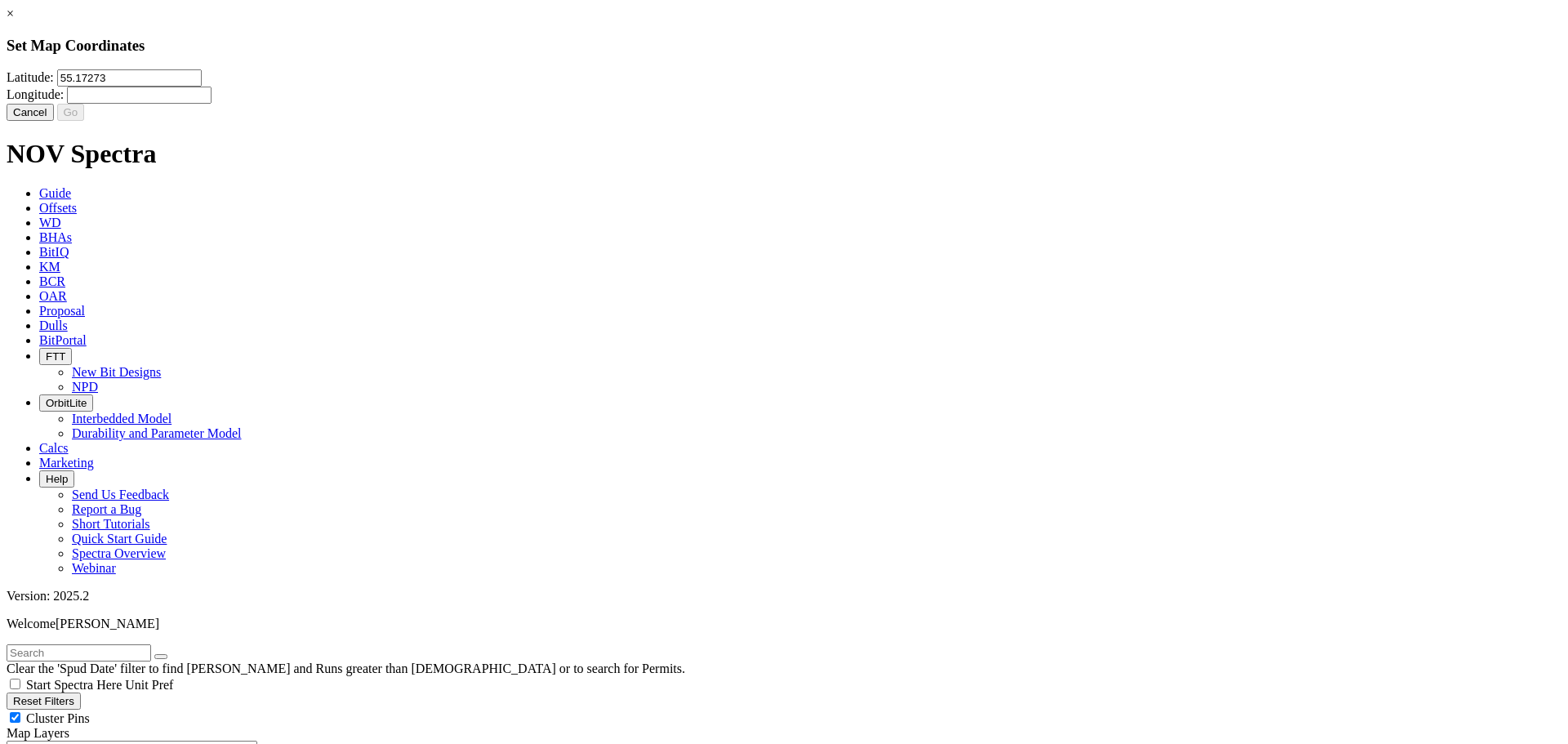
type input "55.17273"
drag, startPoint x: 859, startPoint y: 105, endPoint x: 750, endPoint y: 111, distance: 109.2
click at [750, 103] on div "Latitude: 55.17273 Longitude:" at bounding box center [784, 87] width 1555 height 34
click at [212, 101] on input "-118965028" at bounding box center [139, 95] width 145 height 17
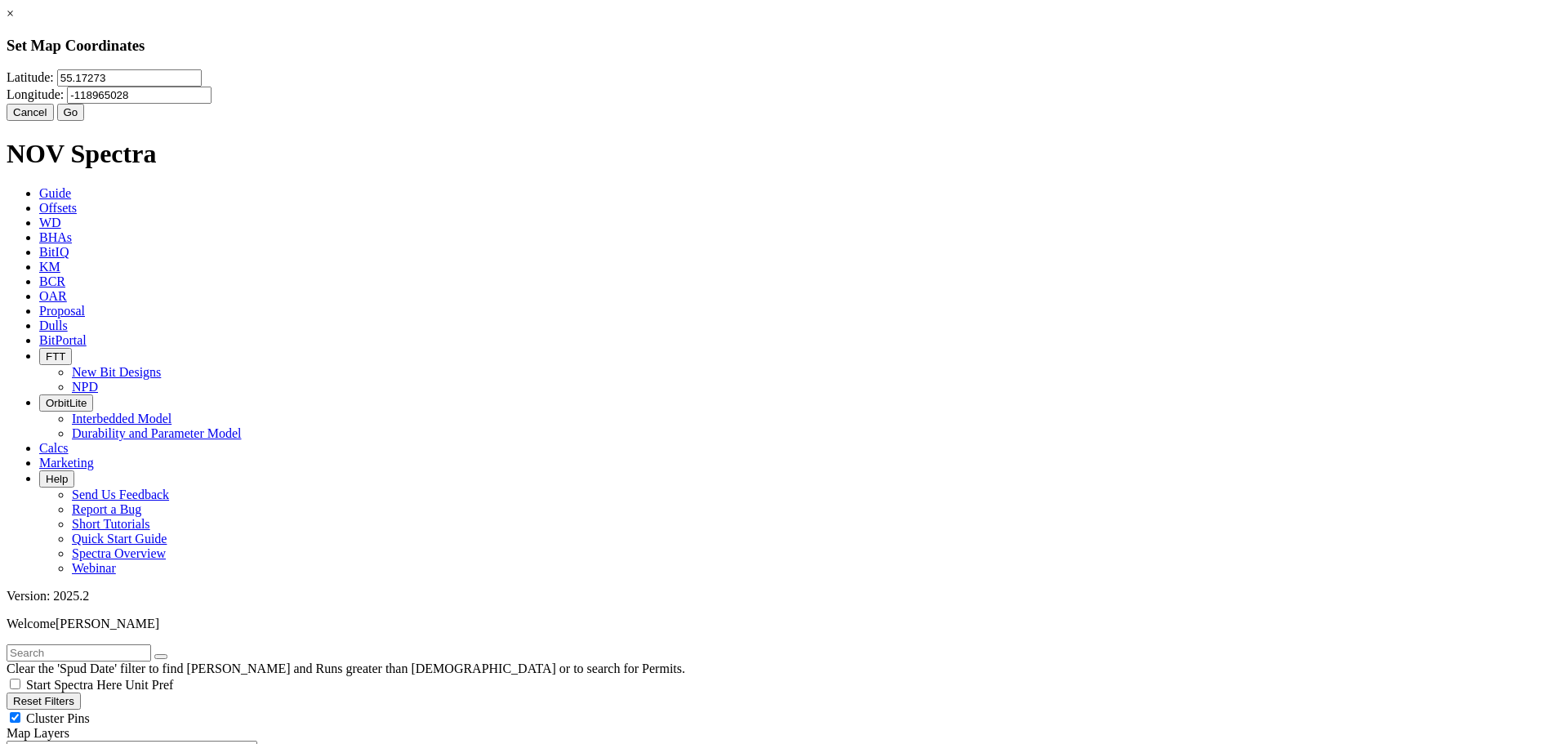
click at [212, 101] on input "-118965028" at bounding box center [139, 95] width 145 height 17
type input "-118.965028"
click at [85, 121] on button "Go" at bounding box center [71, 112] width 28 height 17
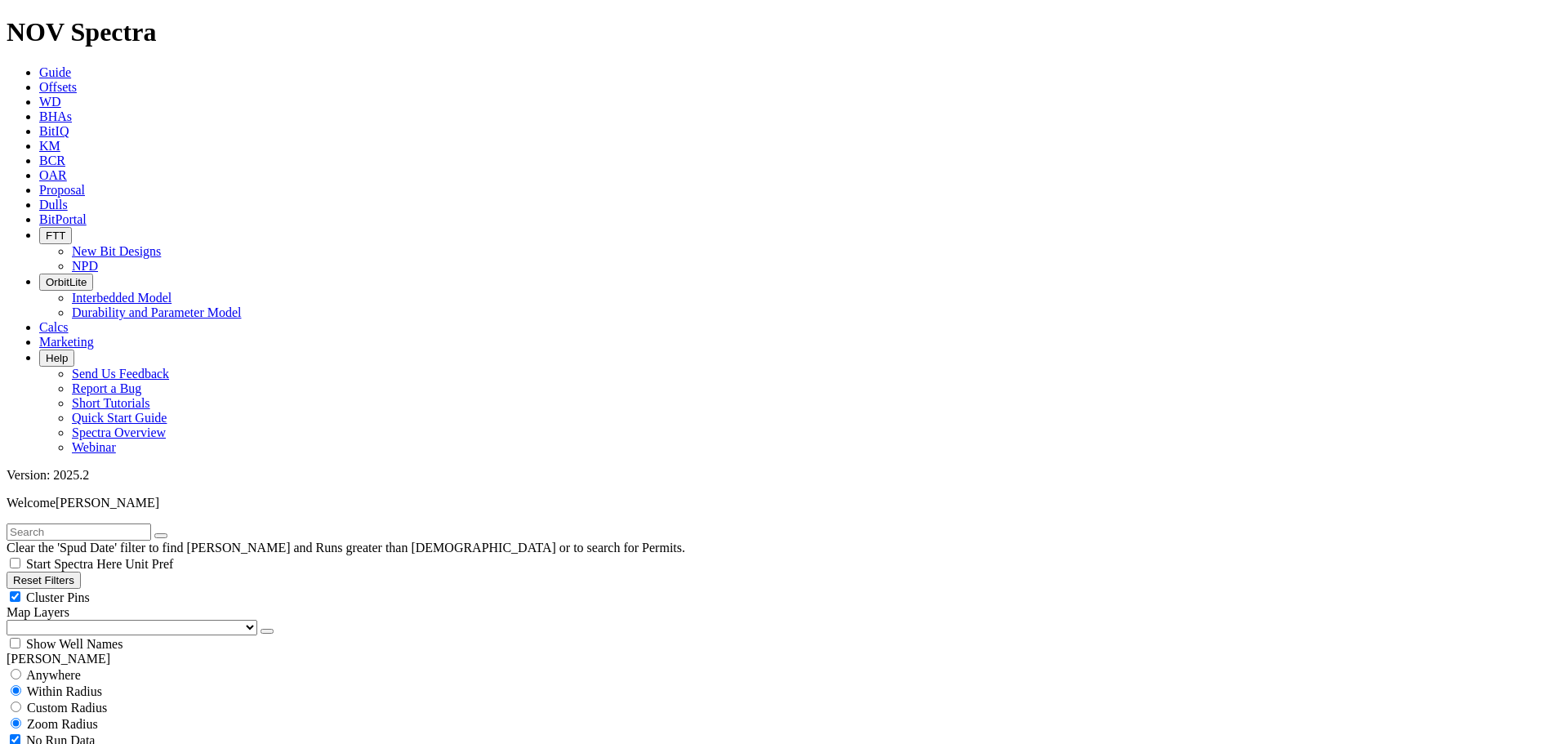
click at [50, 701] on span "Custom Radius" at bounding box center [67, 708] width 80 height 14
radio input "true"
radio input "false"
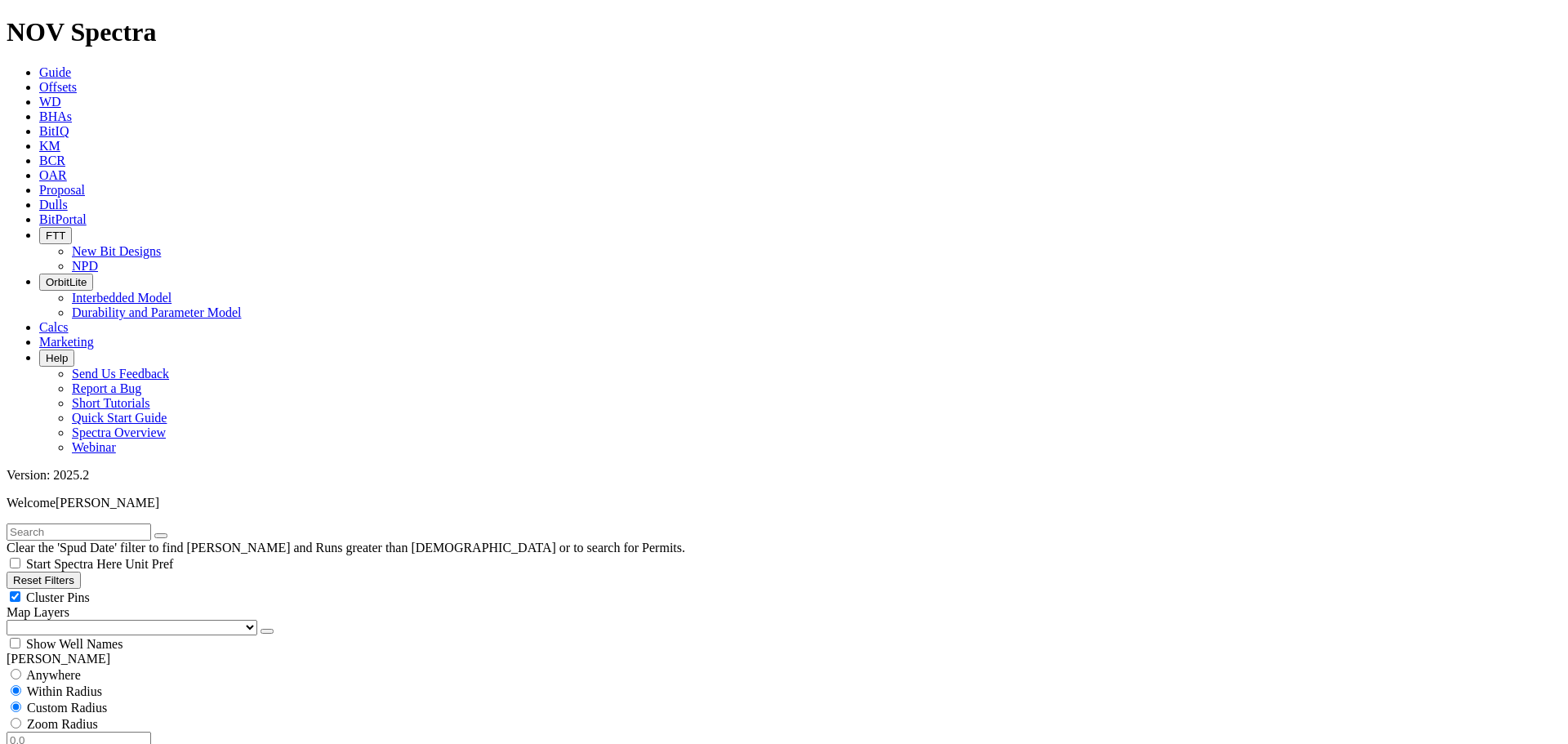
drag, startPoint x: 111, startPoint y: 309, endPoint x: 153, endPoint y: 312, distance: 42.1
click at [153, 732] on div "Miles Kilometers" at bounding box center [784, 749] width 1555 height 34
drag, startPoint x: 117, startPoint y: 303, endPoint x: 149, endPoint y: 313, distance: 33.5
click at [149, 732] on div "3 Miles Kilometers" at bounding box center [784, 749] width 1555 height 34
type input "5"
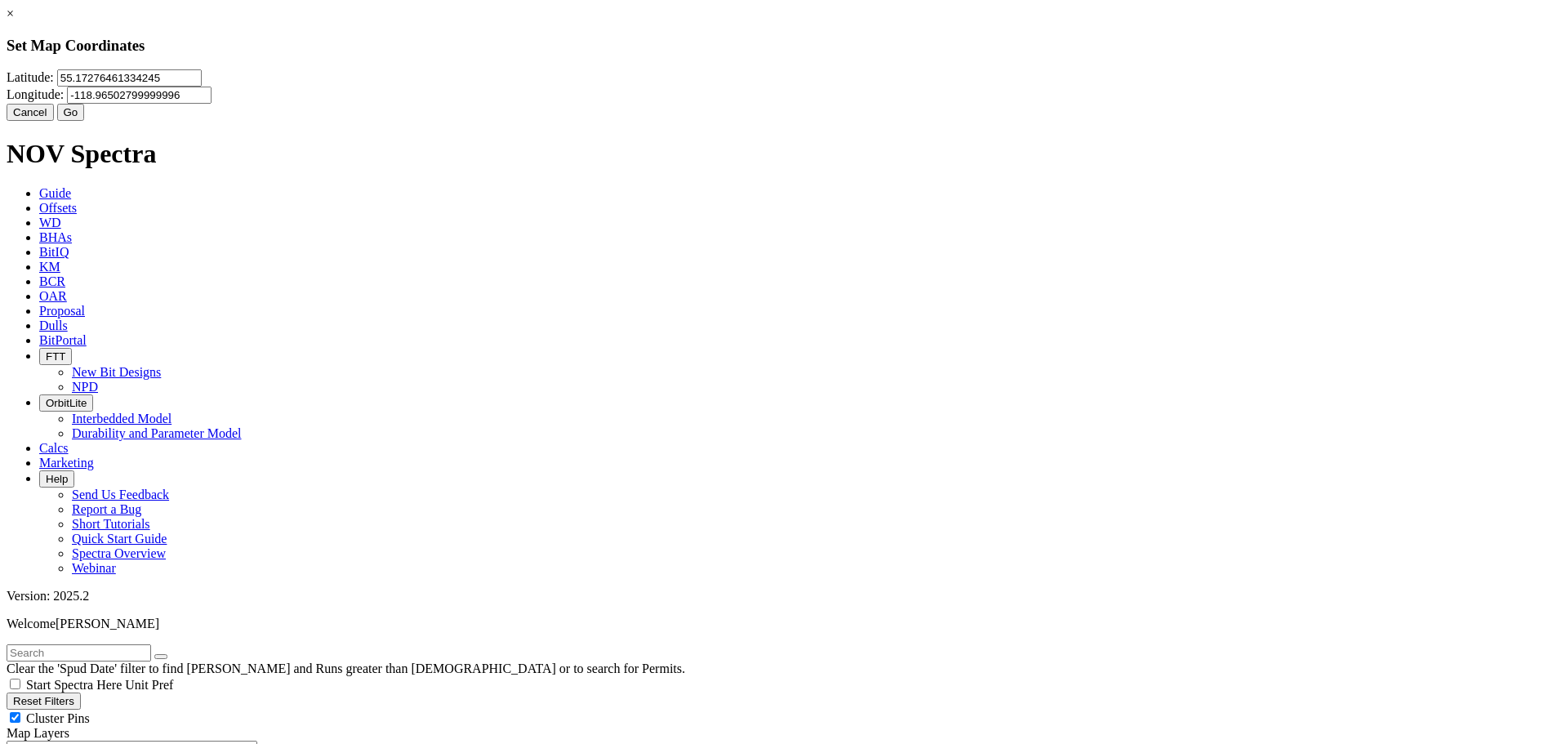
drag, startPoint x: 931, startPoint y: 100, endPoint x: 780, endPoint y: 96, distance: 151.1
click at [780, 96] on div "[GEOGRAPHIC_DATA]" at bounding box center [784, 87] width 1555 height 34
paste input "number"
click at [202, 86] on input "55.17276461334245" at bounding box center [129, 79] width 145 height 17
type input "55.172373"
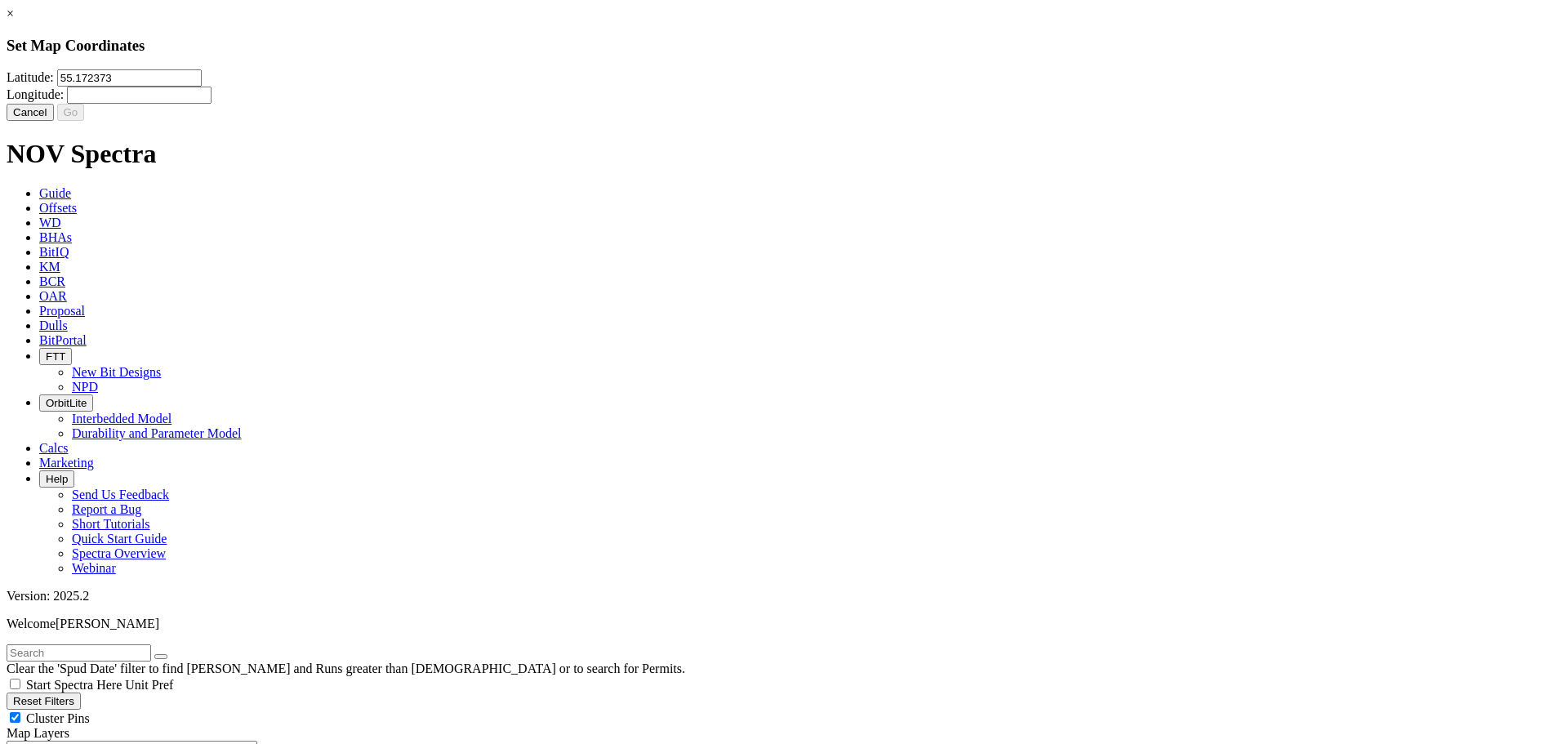
click at [212, 103] on input "Longitude:" at bounding box center [139, 95] width 145 height 17
drag, startPoint x: 856, startPoint y: 103, endPoint x: 777, endPoint y: 107, distance: 79.1
click at [777, 103] on div "Latitude: 55.172373 Longitude:" at bounding box center [784, 87] width 1555 height 34
click at [212, 103] on input "-118965028" at bounding box center [139, 95] width 145 height 17
type input "-118.965028"
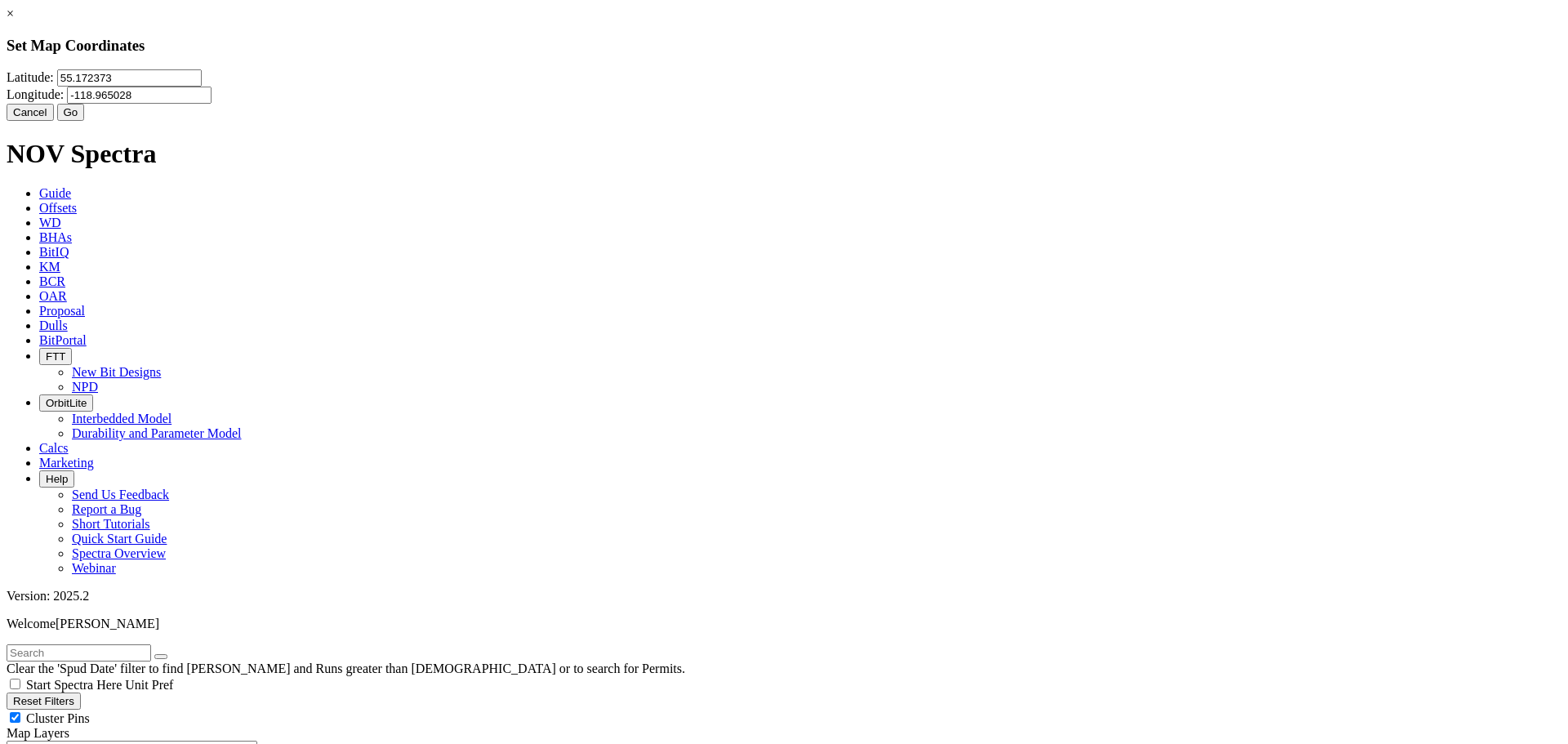
click at [85, 121] on button "Go" at bounding box center [71, 112] width 28 height 17
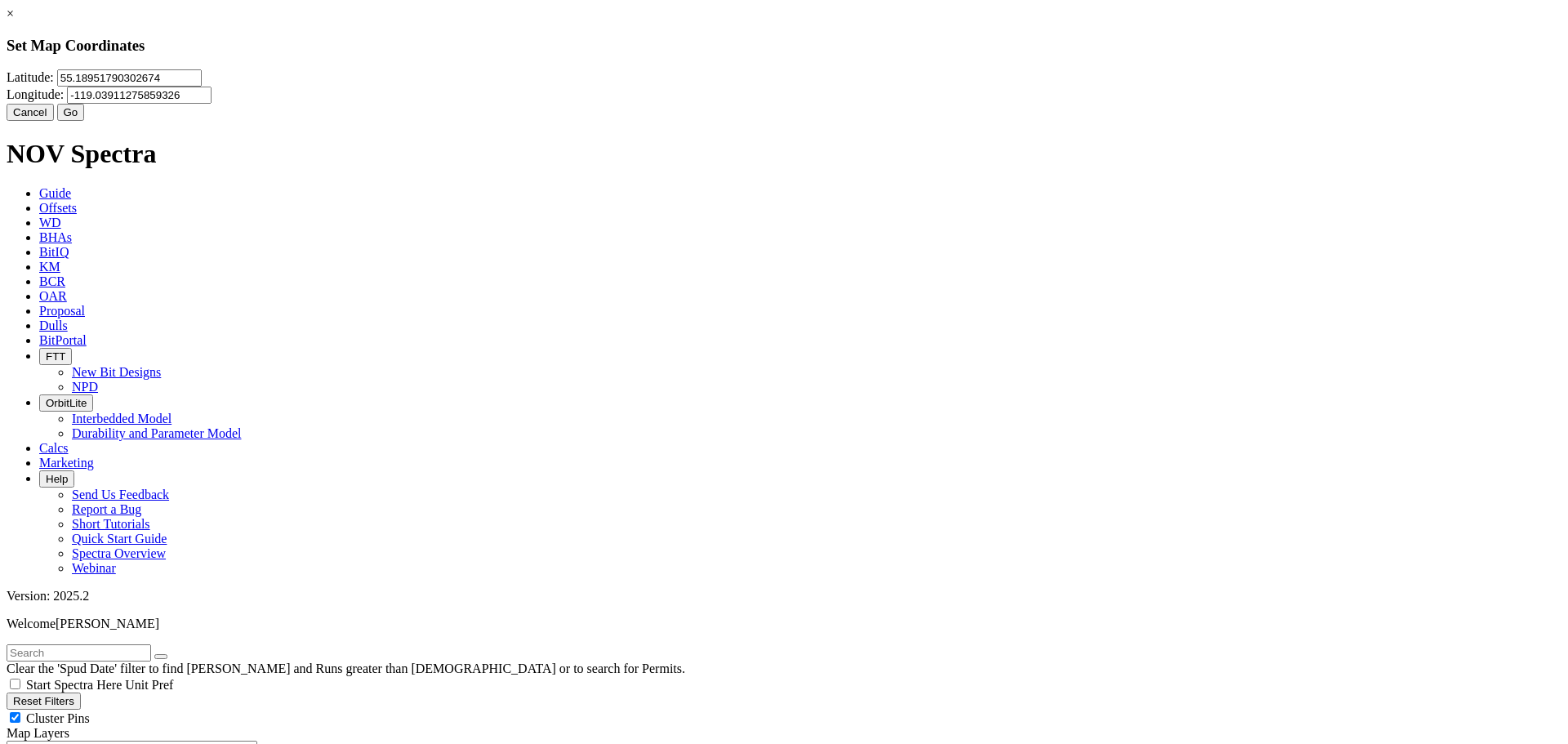
drag, startPoint x: 750, startPoint y: 113, endPoint x: 892, endPoint y: 103, distance: 142.4
click at [202, 86] on input "55.18951790302674" at bounding box center [129, 79] width 145 height 17
drag, startPoint x: 960, startPoint y: 104, endPoint x: 709, endPoint y: 108, distance: 251.0
click at [709, 103] on div "[GEOGRAPHIC_DATA]" at bounding box center [784, 87] width 1555 height 34
paste input "number"
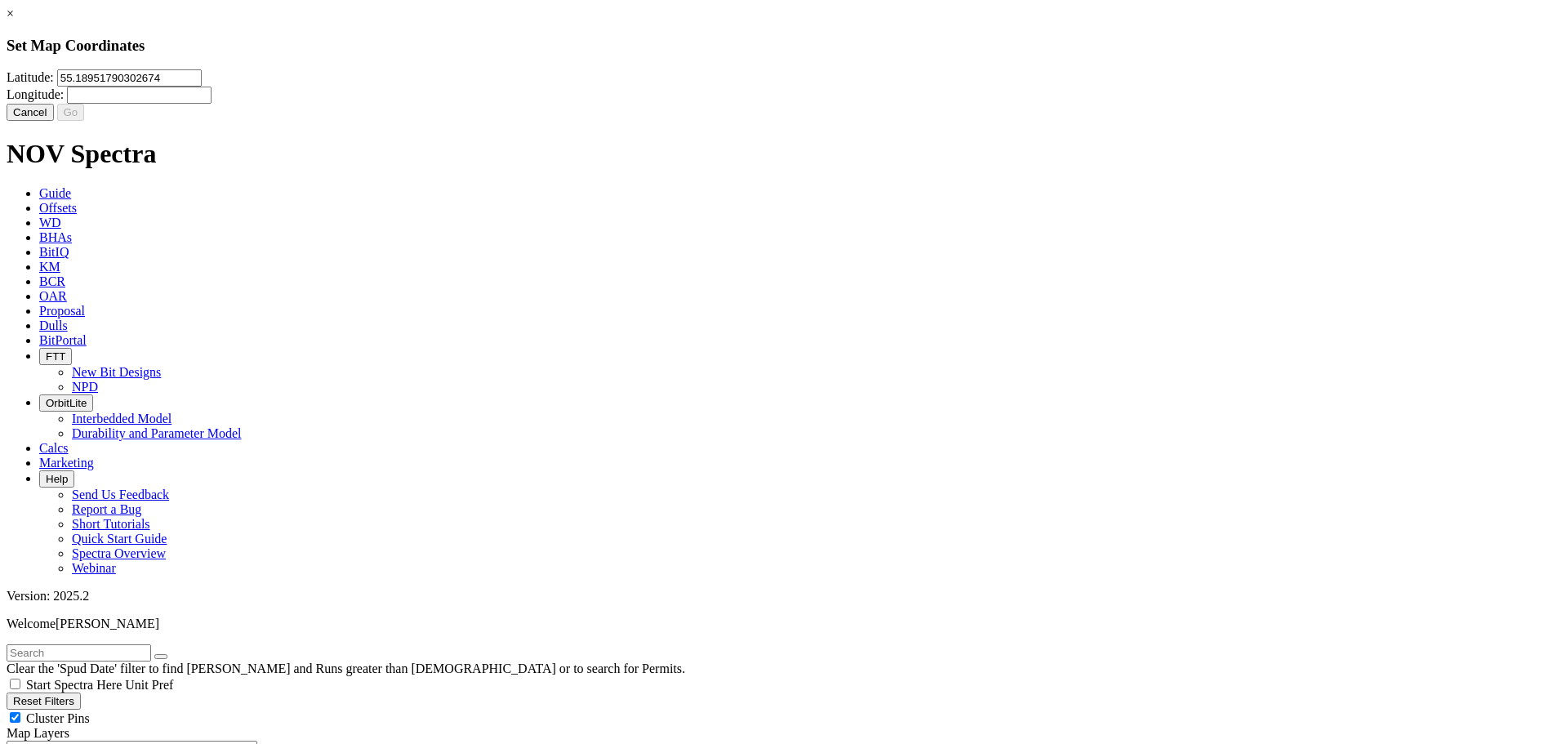
drag, startPoint x: 675, startPoint y: 99, endPoint x: 578, endPoint y: 107, distance: 97.3
click at [202, 86] on input "55.18951790302674" at bounding box center [129, 79] width 145 height 17
type input "55.172373"
click at [212, 103] on input "Longitude:" at bounding box center [139, 95] width 145 height 17
click at [212, 103] on input "-118965028" at bounding box center [139, 95] width 145 height 17
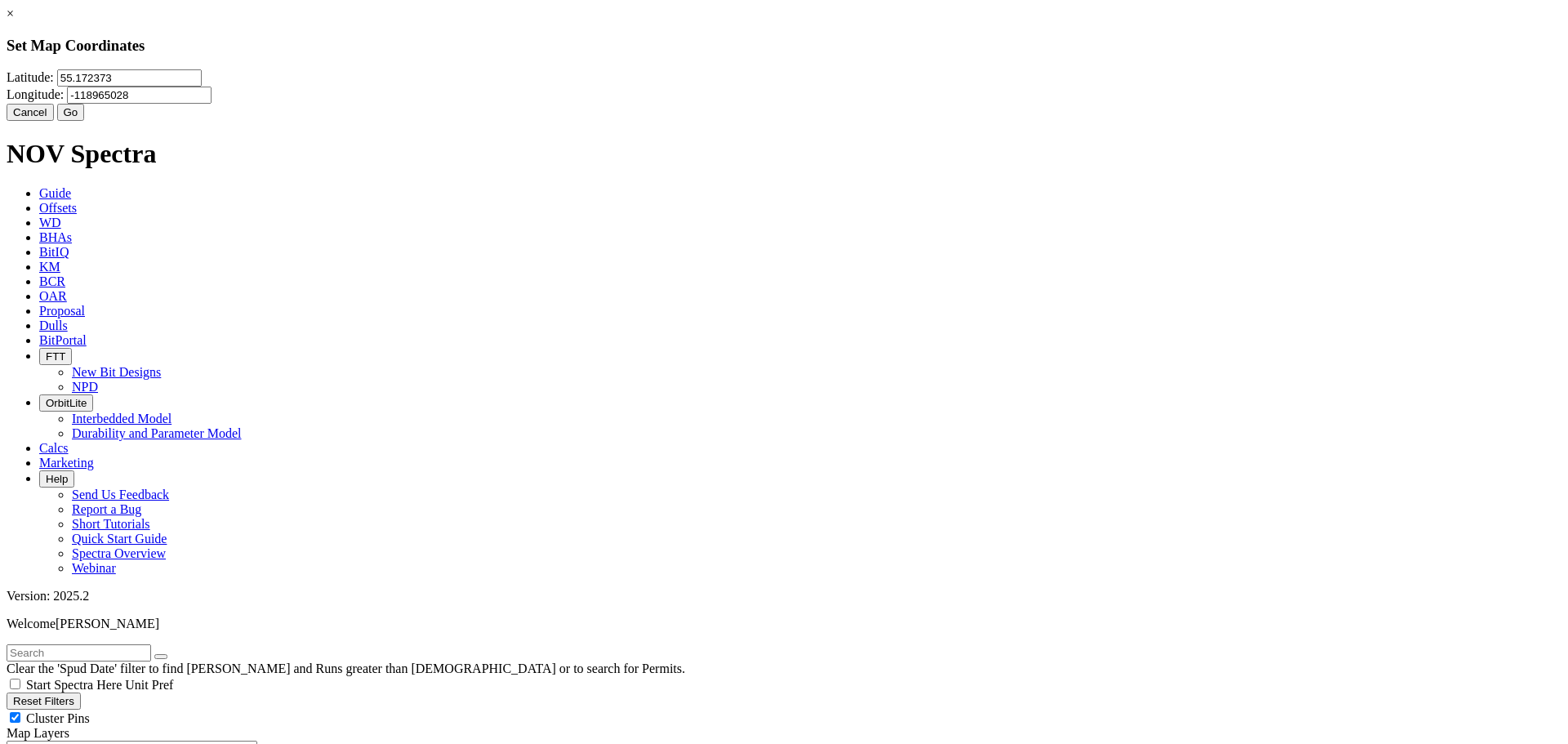
click at [212, 103] on input "-118965028" at bounding box center [139, 95] width 145 height 17
type input "-118.965028"
click at [85, 121] on button "Go" at bounding box center [71, 112] width 28 height 17
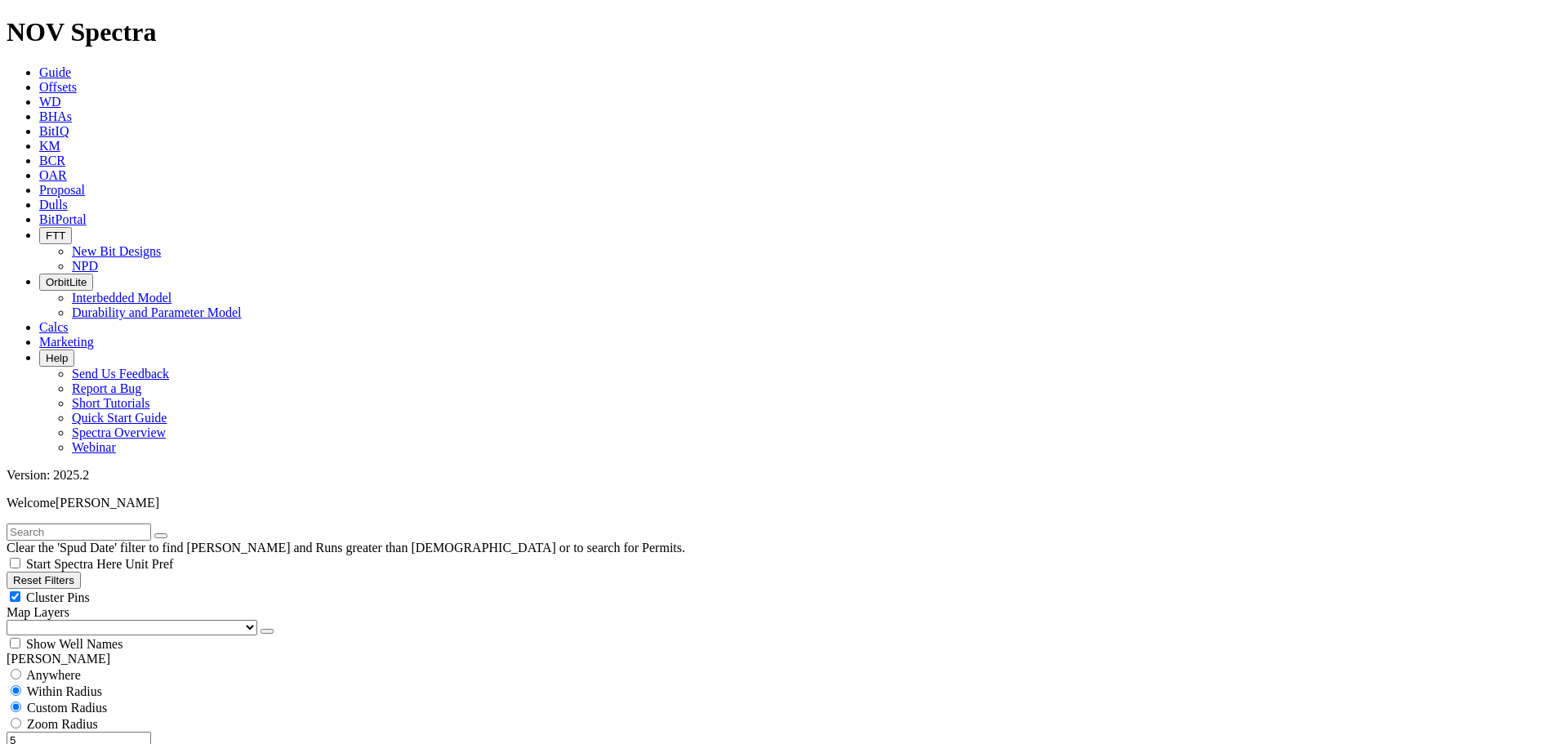
click at [122, 732] on input "5" at bounding box center [78, 740] width 145 height 17
drag, startPoint x: 114, startPoint y: 312, endPoint x: 147, endPoint y: 325, distance: 35.5
click at [136, 732] on input "5" at bounding box center [78, 740] width 145 height 17
drag, startPoint x: 117, startPoint y: 310, endPoint x: 125, endPoint y: 312, distance: 8.2
click at [125, 732] on input "6" at bounding box center [78, 740] width 145 height 17
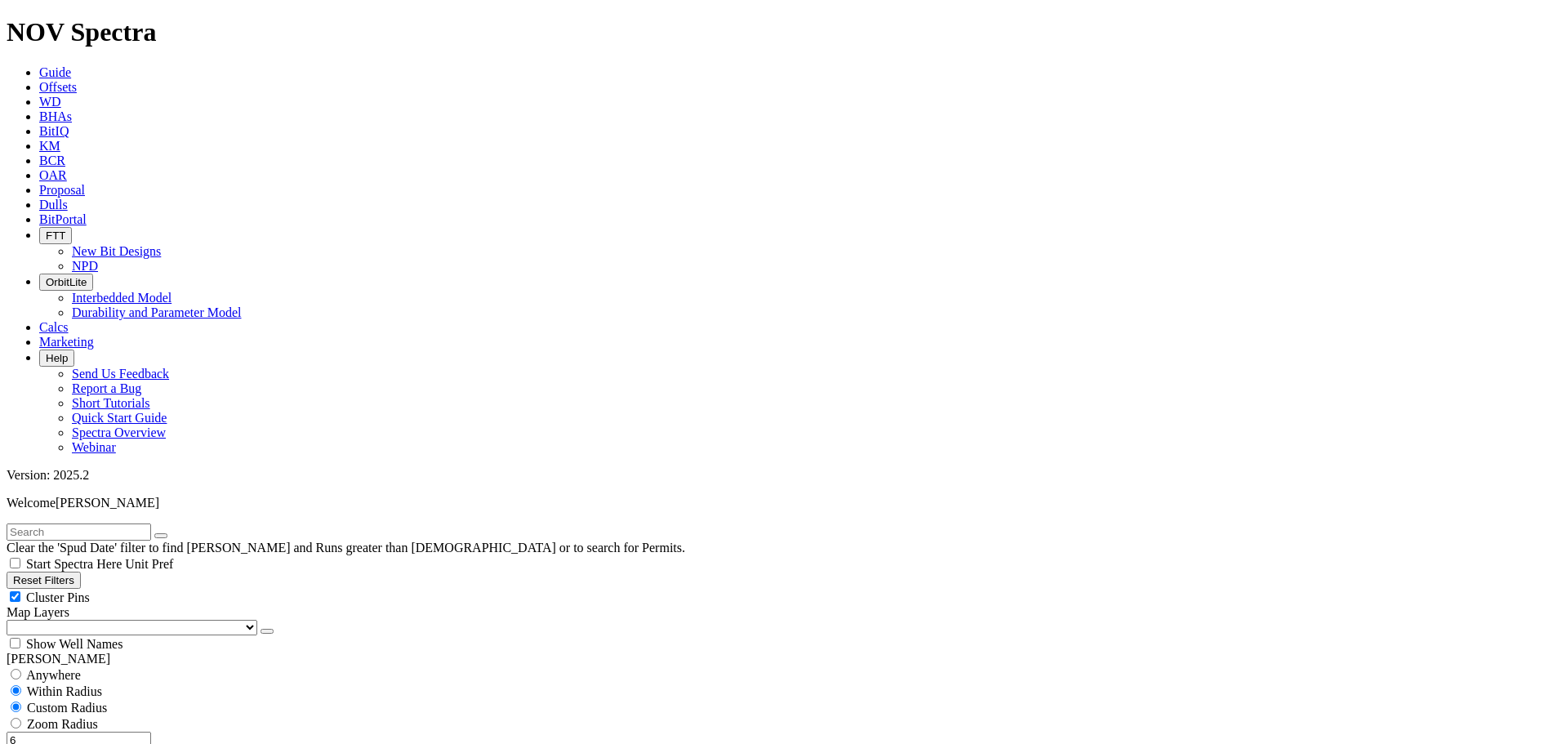
drag, startPoint x: 119, startPoint y: 310, endPoint x: 137, endPoint y: 311, distance: 18.0
click at [137, 732] on input "6" at bounding box center [78, 740] width 145 height 17
type input "5"
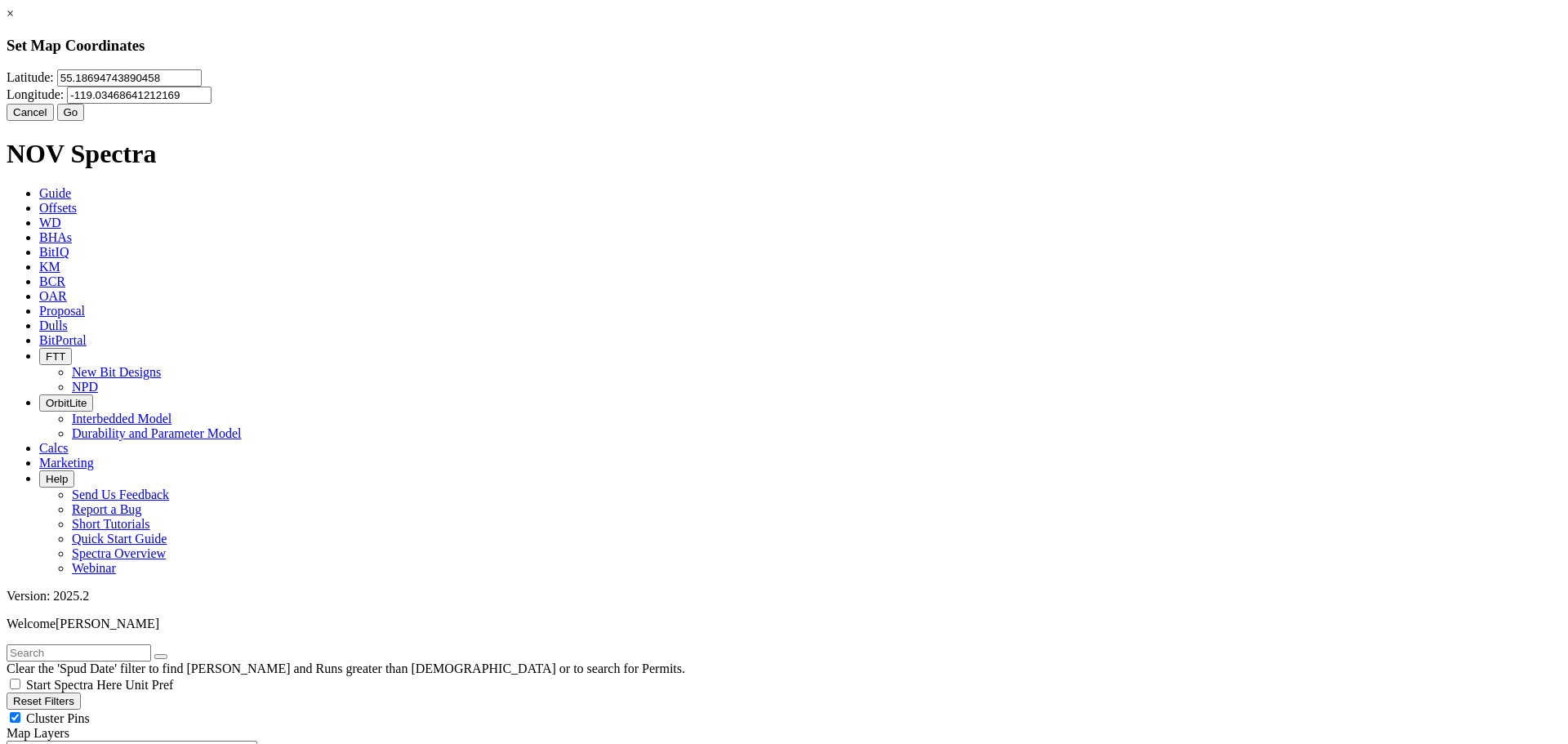
drag, startPoint x: 916, startPoint y: 107, endPoint x: 716, endPoint y: 104, distance: 200.0
click at [716, 103] on div "[GEOGRAPHIC_DATA]" at bounding box center [784, 87] width 1555 height 34
paste input "55.201465"
type input "55.201465"
drag, startPoint x: 878, startPoint y: 99, endPoint x: 747, endPoint y: 118, distance: 132.4
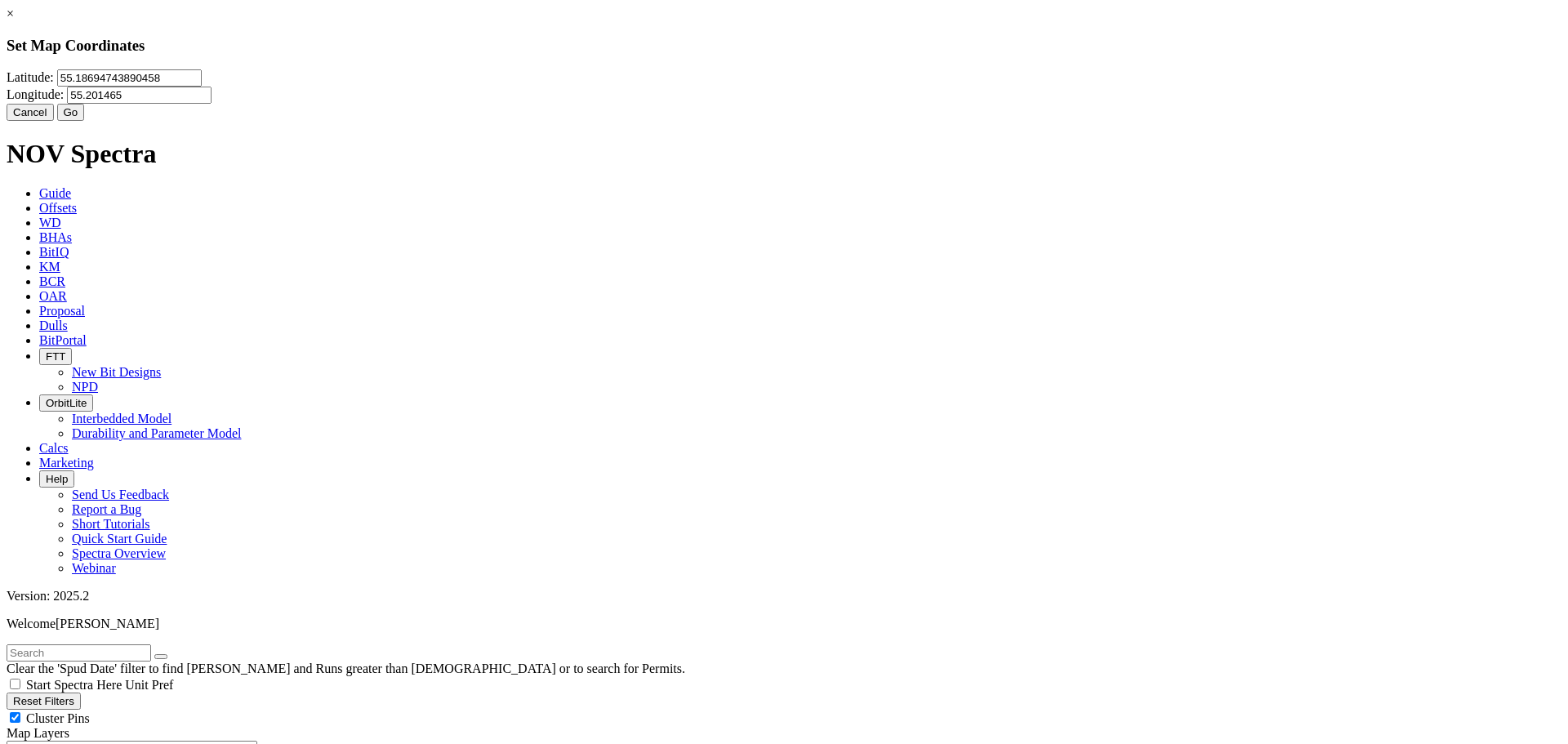
click at [747, 103] on div "[GEOGRAPHIC_DATA]" at bounding box center [784, 87] width 1555 height 34
paste input "number"
drag, startPoint x: 620, startPoint y: 108, endPoint x: 580, endPoint y: 110, distance: 40.0
click at [202, 86] on input "55.18694743890458" at bounding box center [129, 79] width 145 height 17
type input "55.201465"
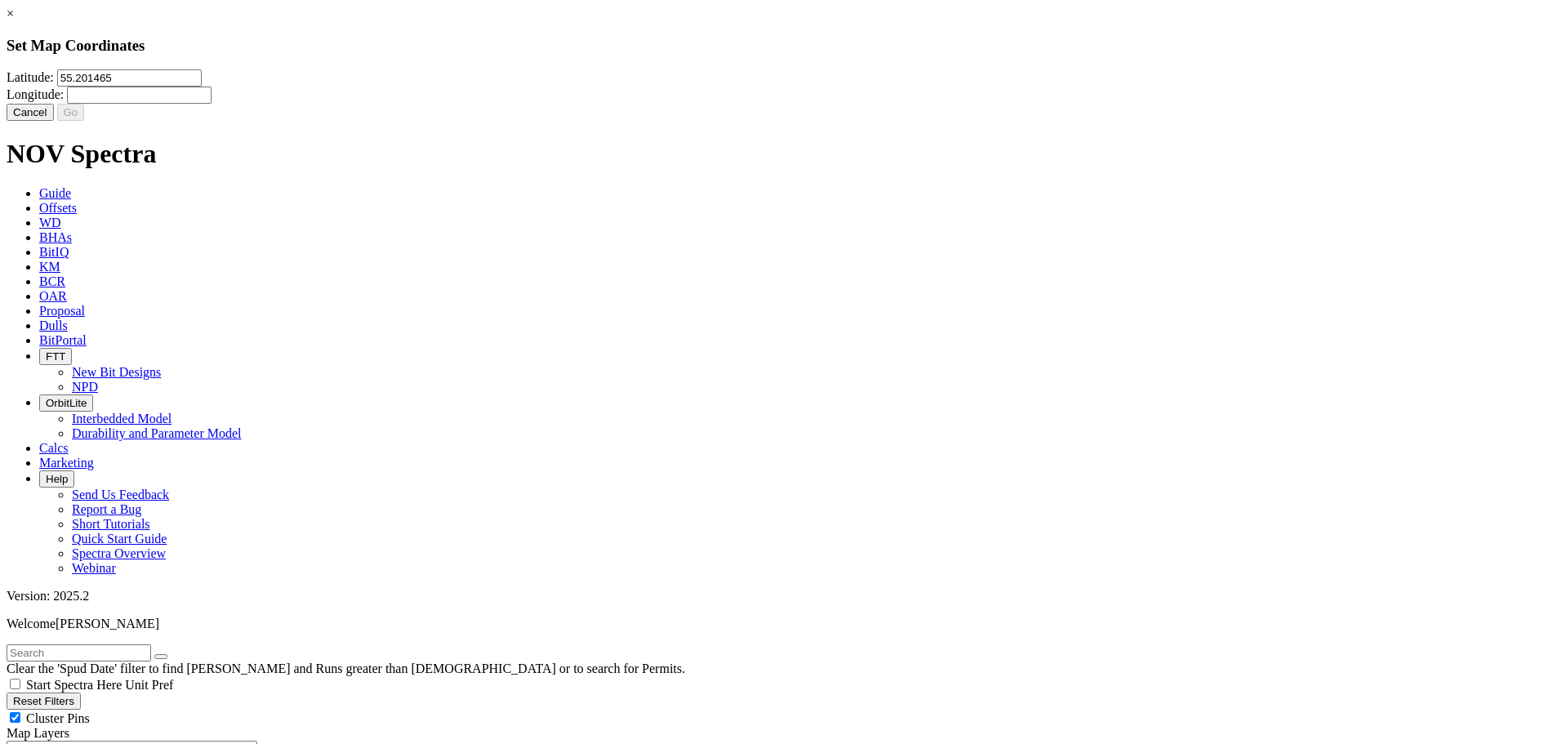
drag, startPoint x: 858, startPoint y: 101, endPoint x: 757, endPoint y: 102, distance: 101.0
click at [757, 102] on div "Latitude: 55.201465 Longitude:" at bounding box center [784, 87] width 1555 height 34
click at [212, 103] on input "-119016280" at bounding box center [139, 95] width 145 height 17
type input "-119.016280"
click at [85, 121] on button "Go" at bounding box center [71, 112] width 28 height 17
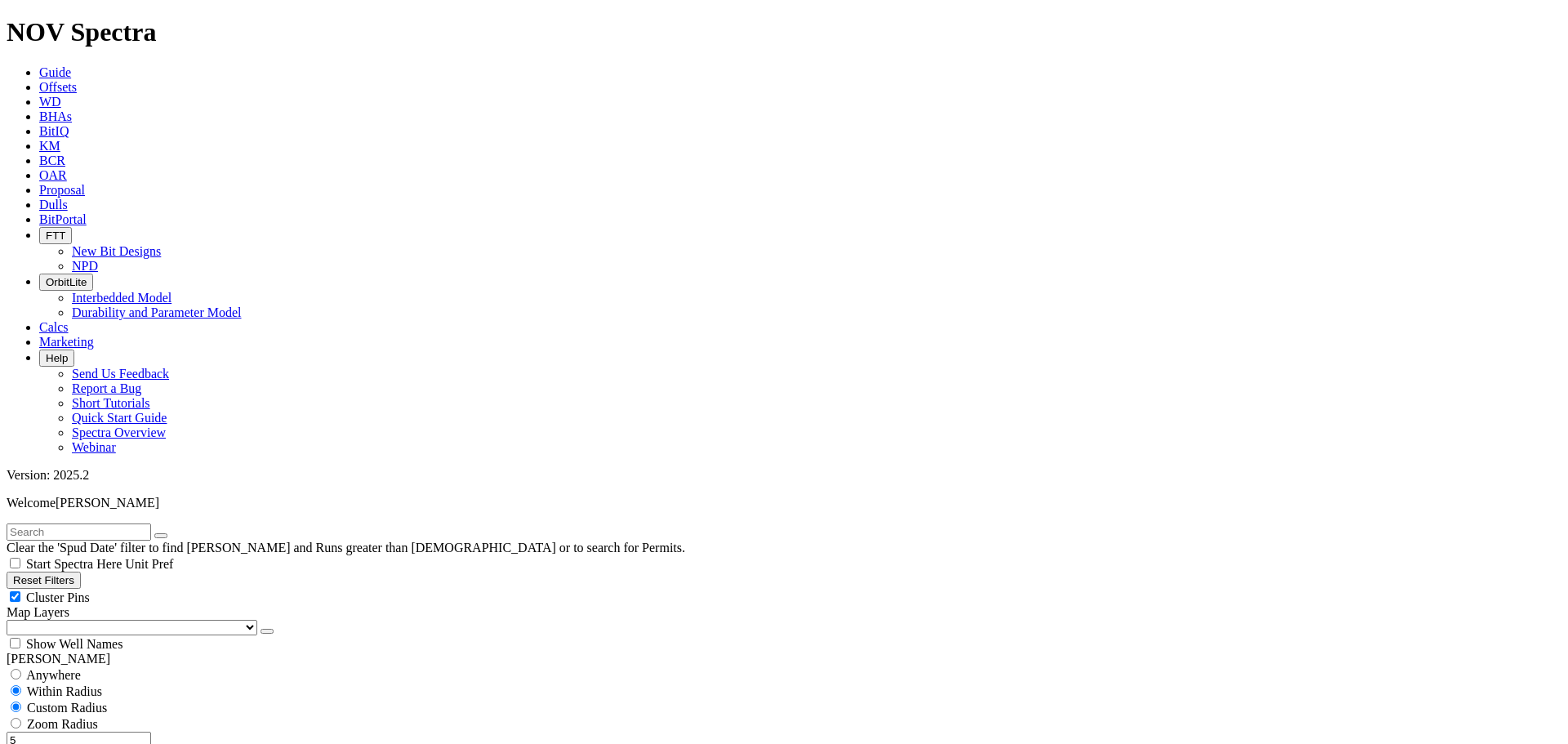
click at [93, 732] on input "5" at bounding box center [78, 740] width 145 height 17
drag, startPoint x: 125, startPoint y: 316, endPoint x: 134, endPoint y: 312, distance: 9.8
click at [134, 732] on input "5" at bounding box center [78, 740] width 145 height 17
drag, startPoint x: 122, startPoint y: 312, endPoint x: 133, endPoint y: 311, distance: 11.0
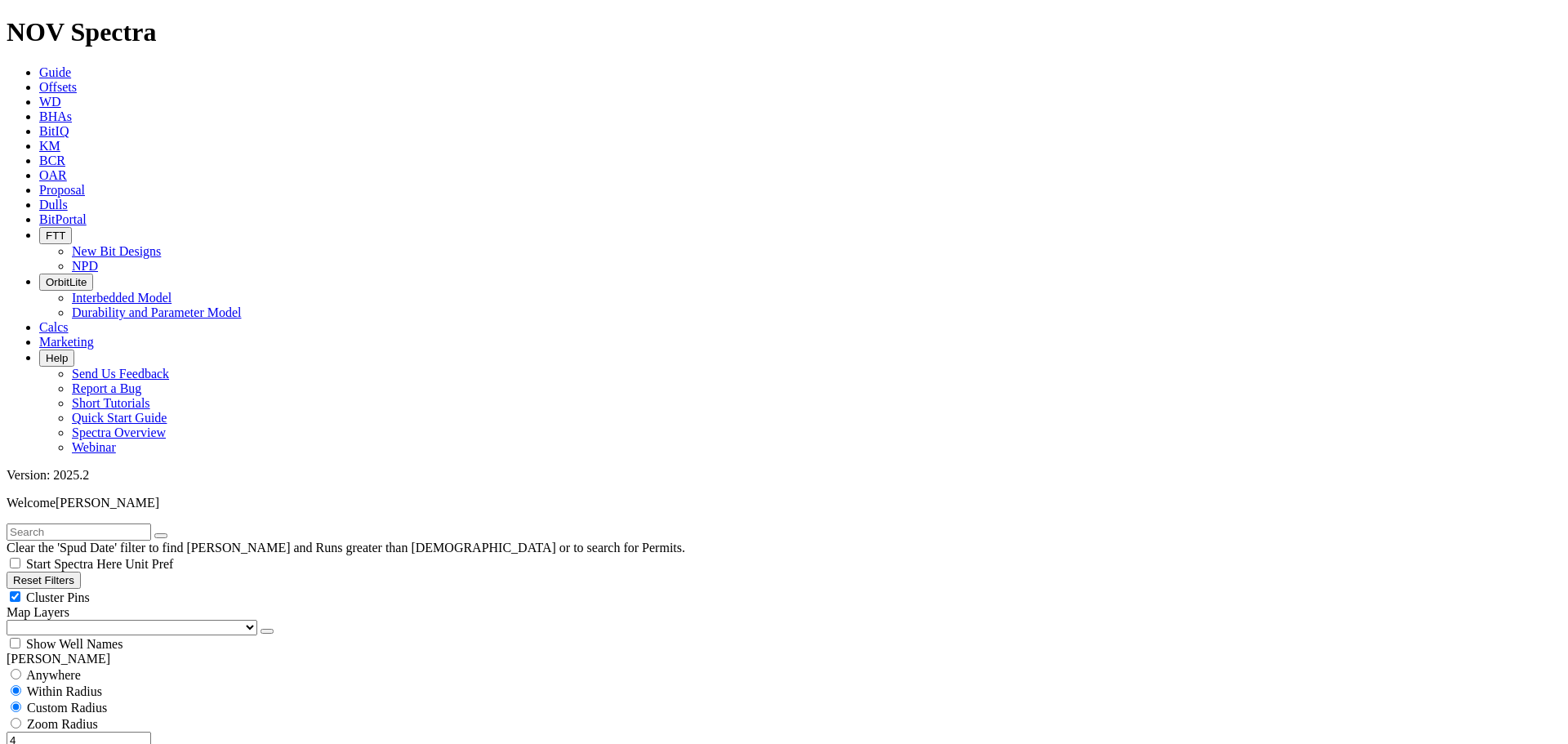
click at [133, 732] on input "4" at bounding box center [78, 740] width 145 height 17
type input "3"
click at [109, 743] on button "Kilometers" at bounding box center [77, 757] width 64 height 17
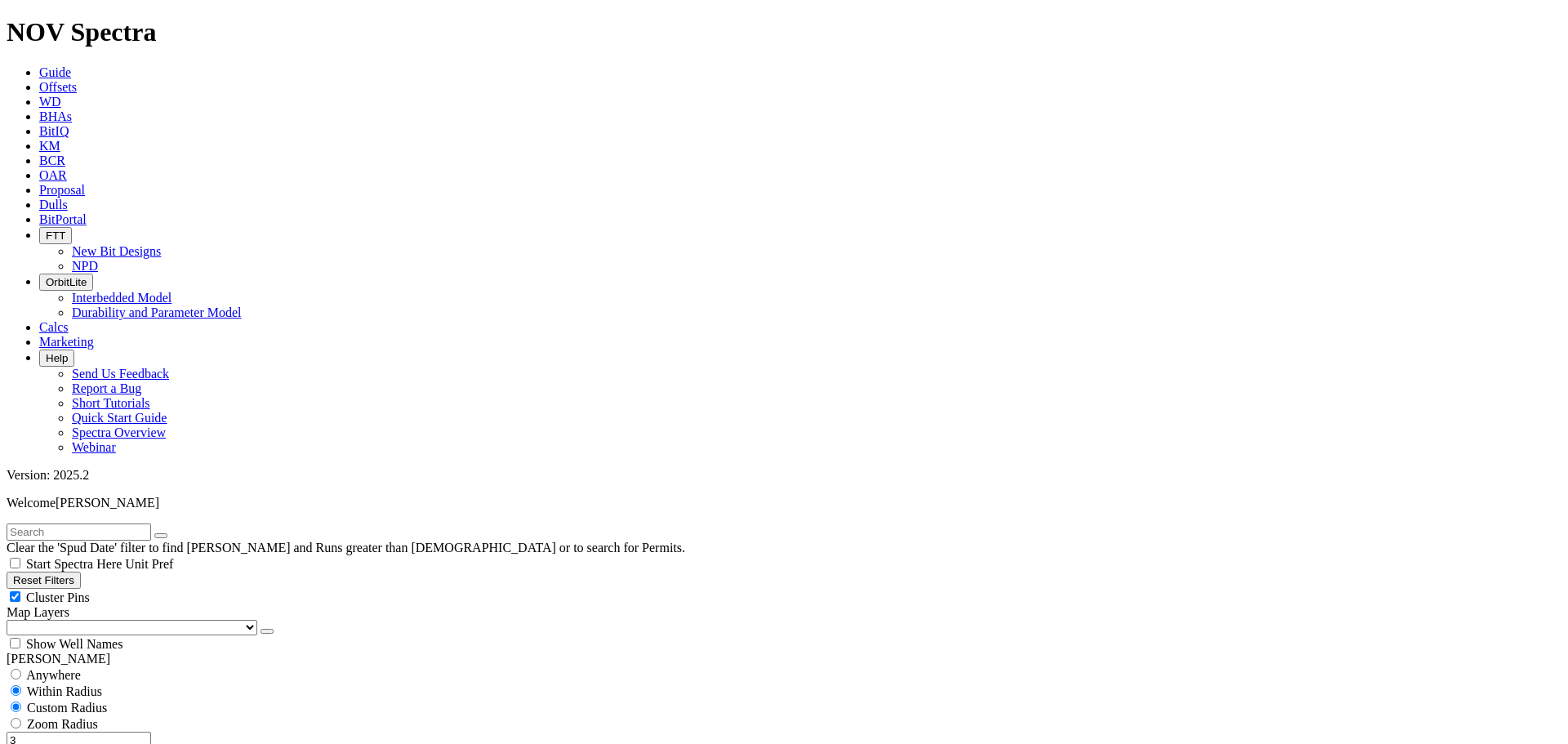
type input "[DATE]"
drag, startPoint x: 108, startPoint y: 317, endPoint x: 151, endPoint y: 317, distance: 43.0
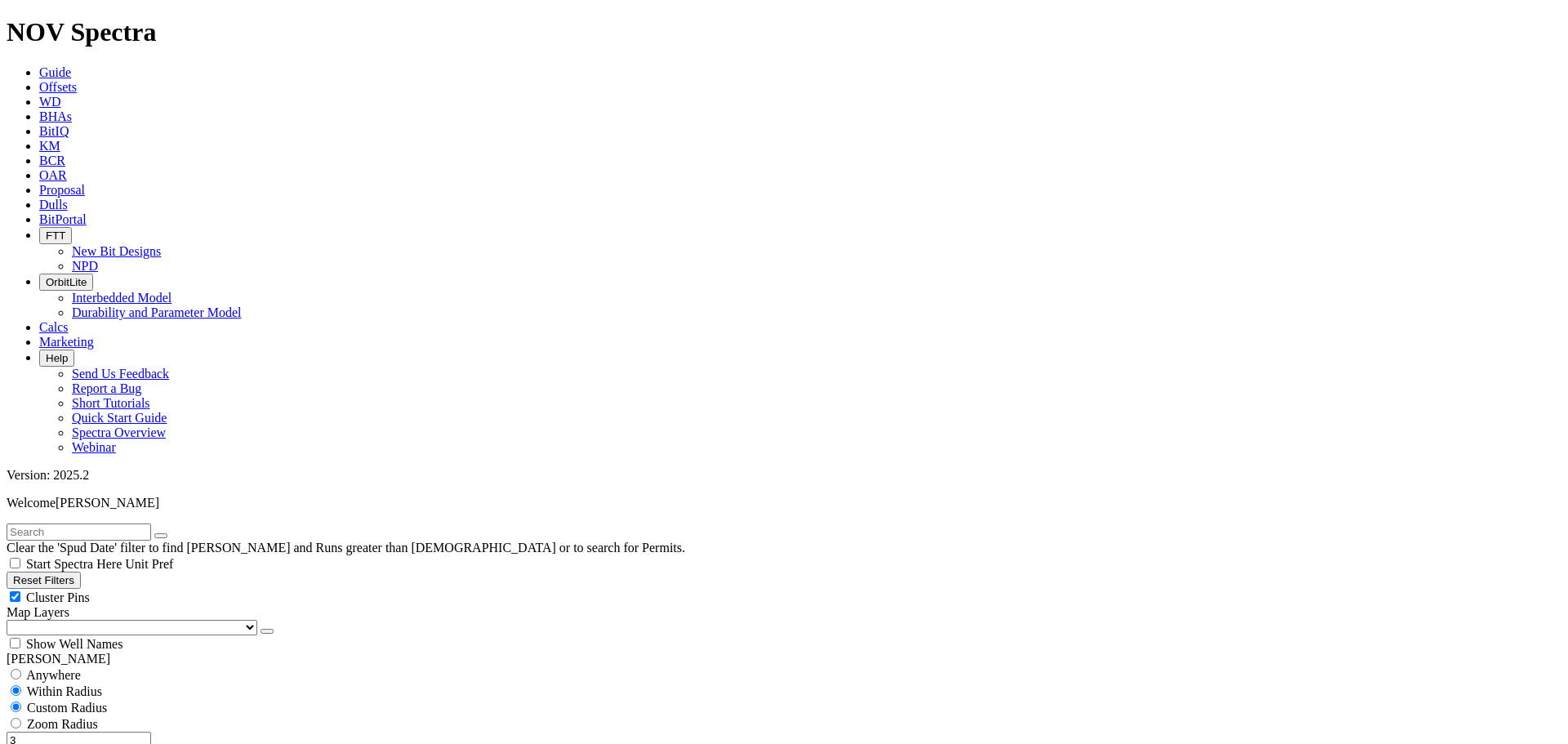
click at [151, 732] on div "3 Miles Kilometers" at bounding box center [784, 749] width 1555 height 34
drag, startPoint x: 108, startPoint y: 299, endPoint x: 140, endPoint y: 313, distance: 34.9
click at [140, 732] on div "2 Miles Kilometers" at bounding box center [784, 749] width 1555 height 34
type input "3"
